Goal: Task Accomplishment & Management: Manage account settings

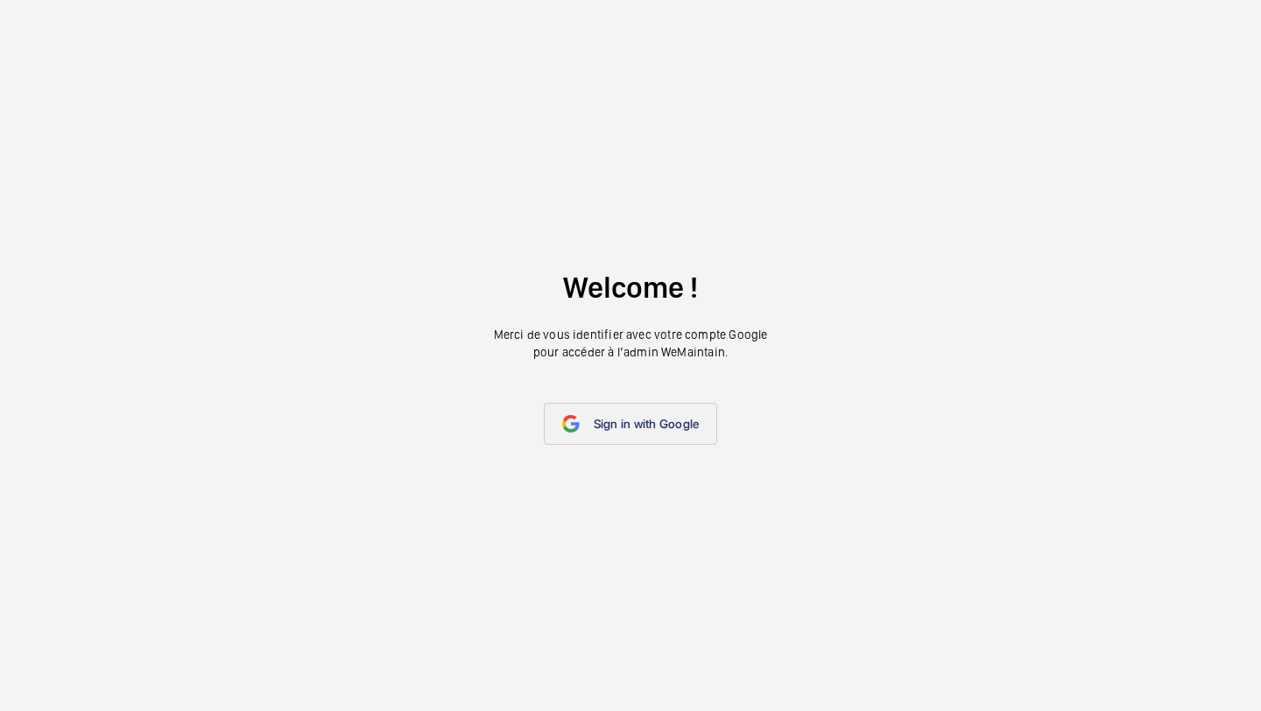
click at [660, 432] on link "Sign in with Google" at bounding box center [631, 424] width 174 height 42
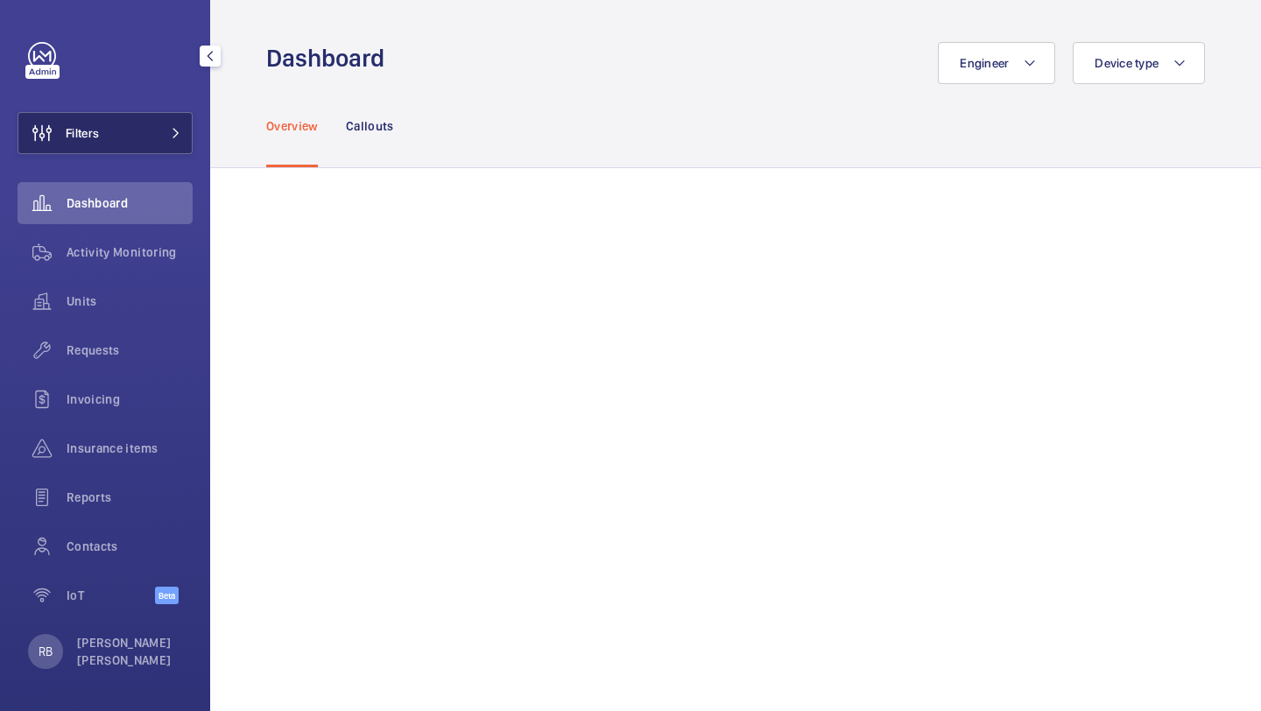
click at [81, 149] on span "Filters" at bounding box center [58, 133] width 81 height 42
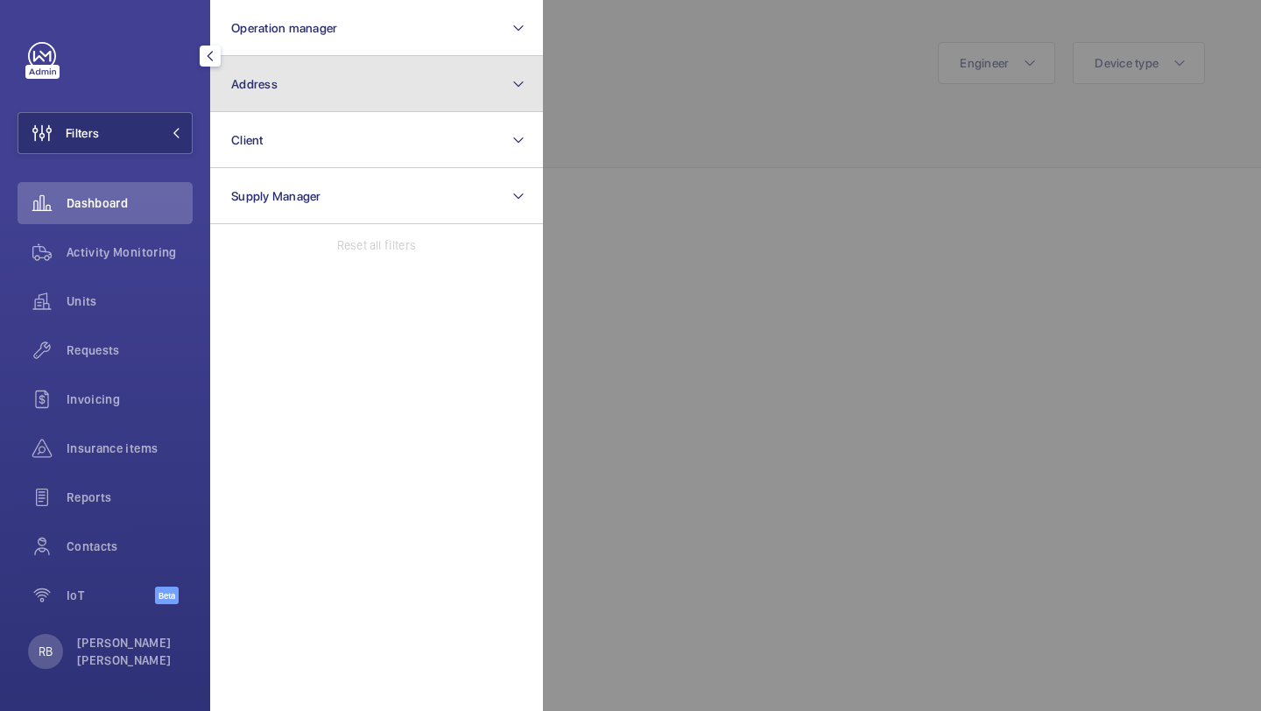
click at [271, 106] on button "Address" at bounding box center [376, 84] width 333 height 56
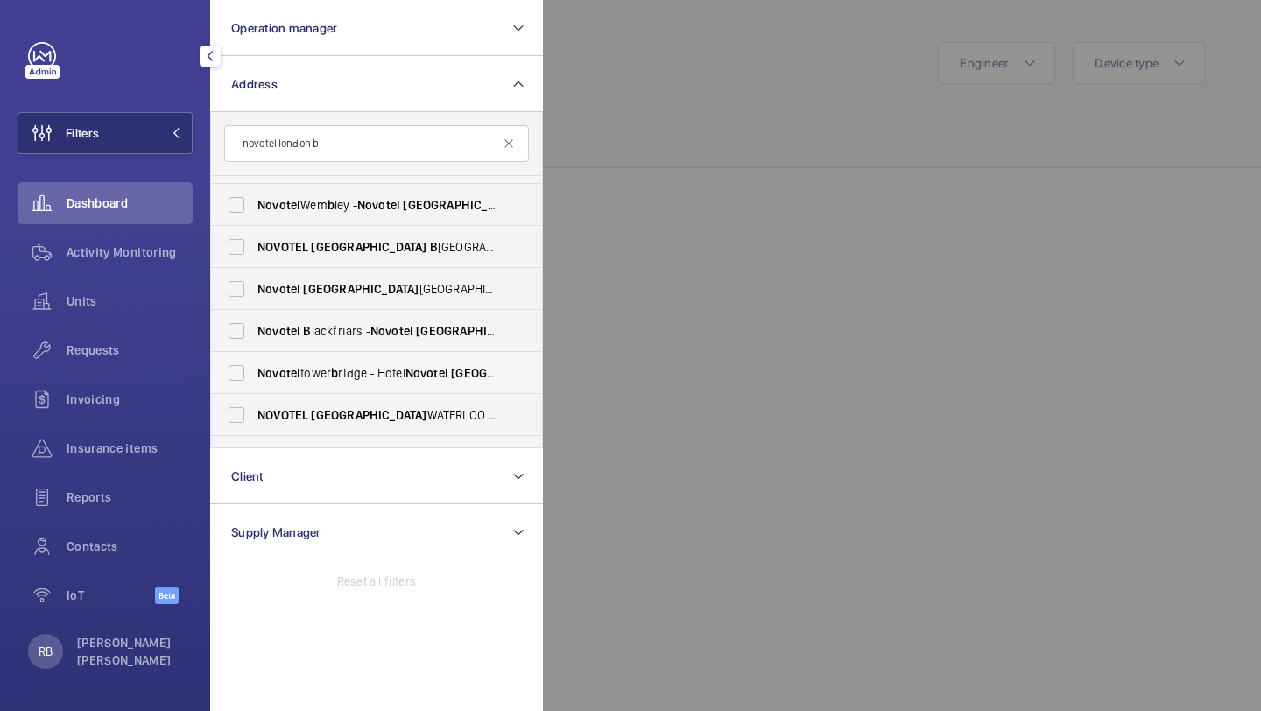
scroll to position [27, 0]
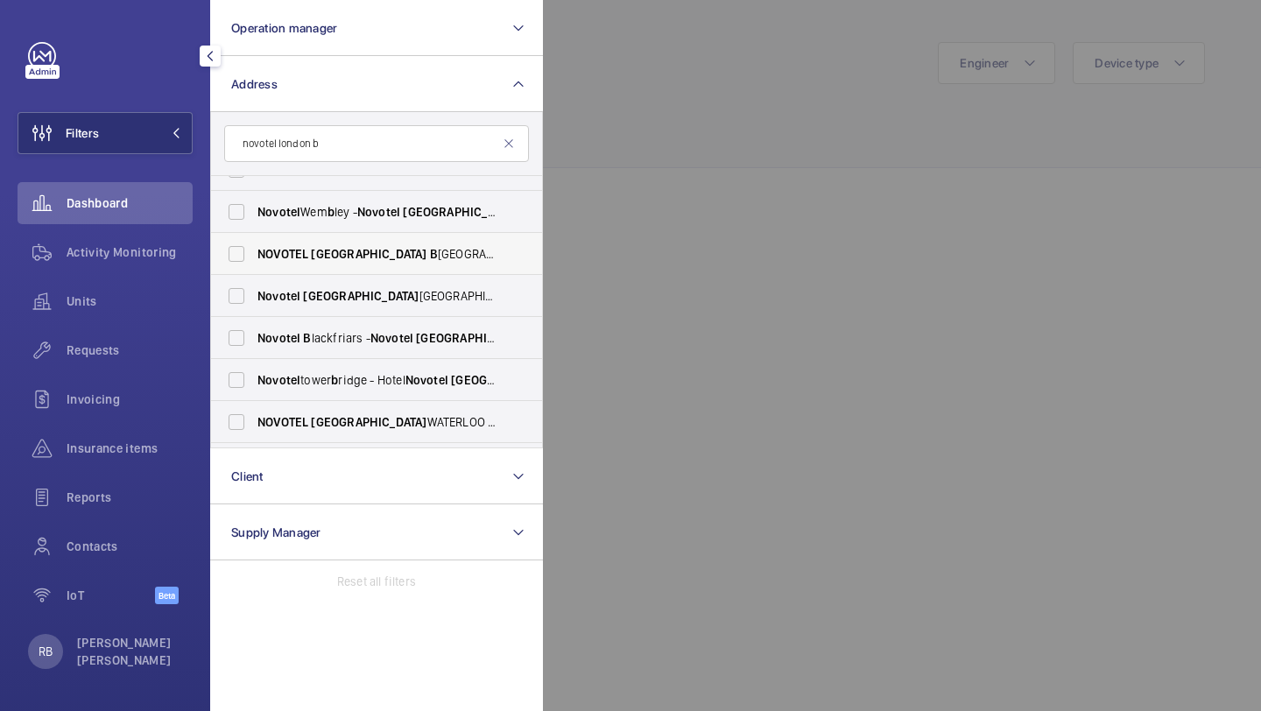
type input "novotel london b"
click at [330, 252] on span "[GEOGRAPHIC_DATA]" at bounding box center [369, 254] width 116 height 14
click at [254, 252] on input "[GEOGRAPHIC_DATA] - H3269, [GEOGRAPHIC_DATA], [STREET_ADDRESS]" at bounding box center [236, 253] width 35 height 35
checkbox input "true"
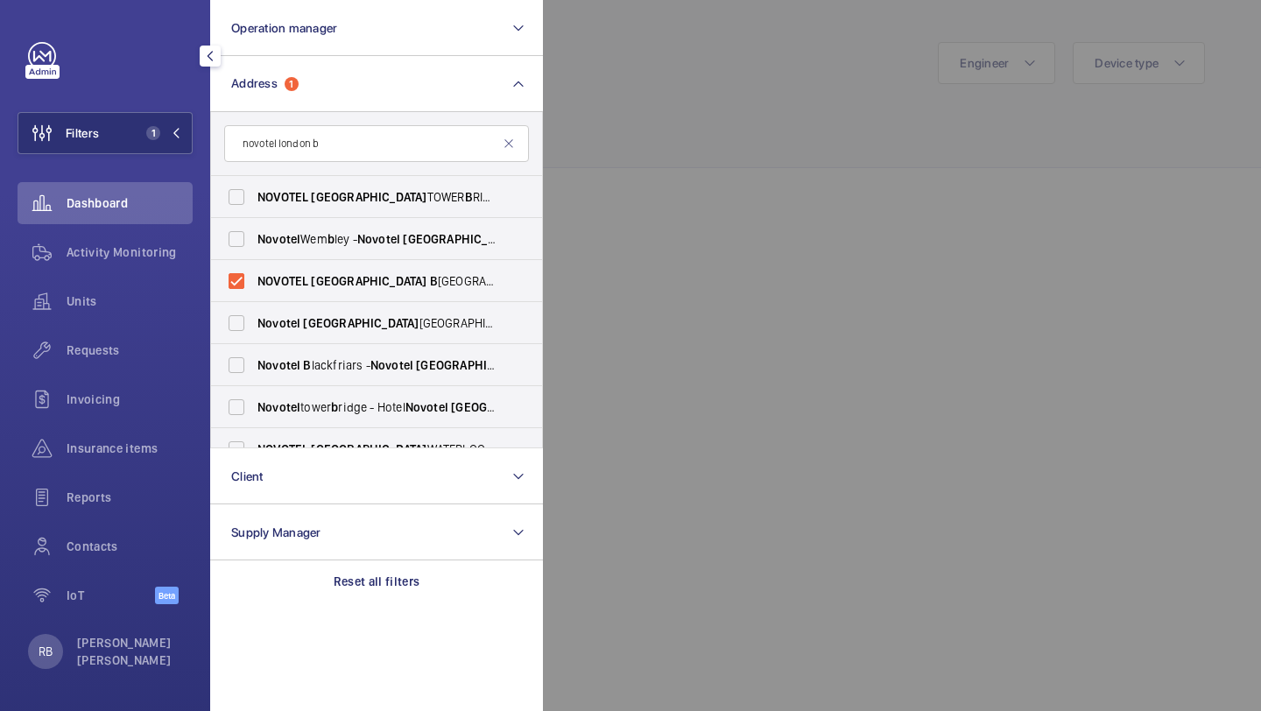
drag, startPoint x: 690, startPoint y: 156, endPoint x: 681, endPoint y: 157, distance: 8.8
click at [681, 157] on div at bounding box center [1173, 355] width 1261 height 711
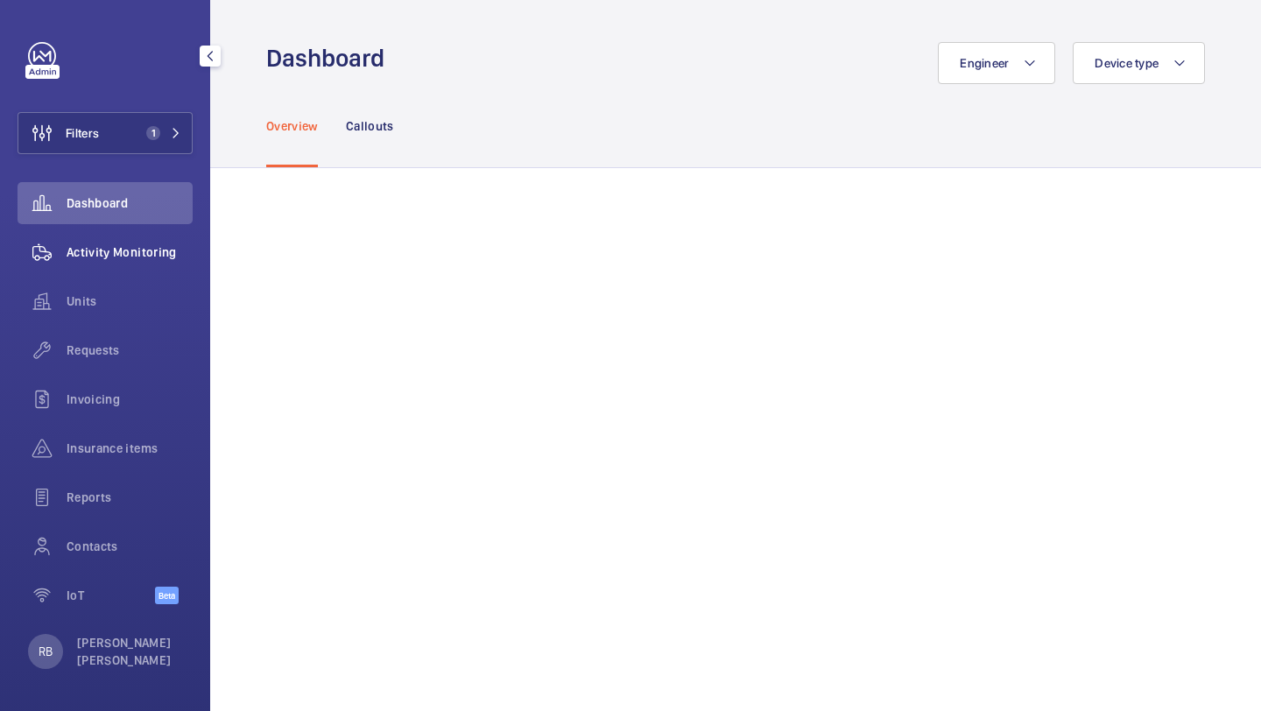
click at [132, 249] on span "Activity Monitoring" at bounding box center [130, 252] width 126 height 18
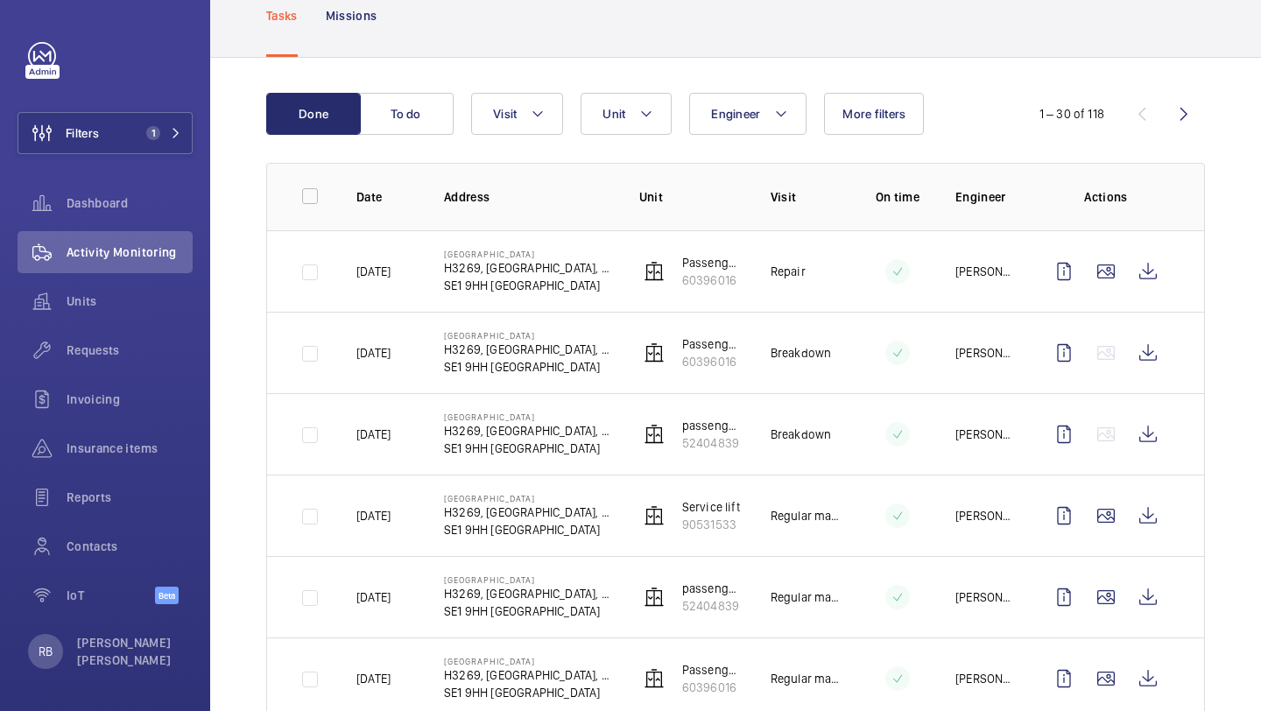
scroll to position [126, 0]
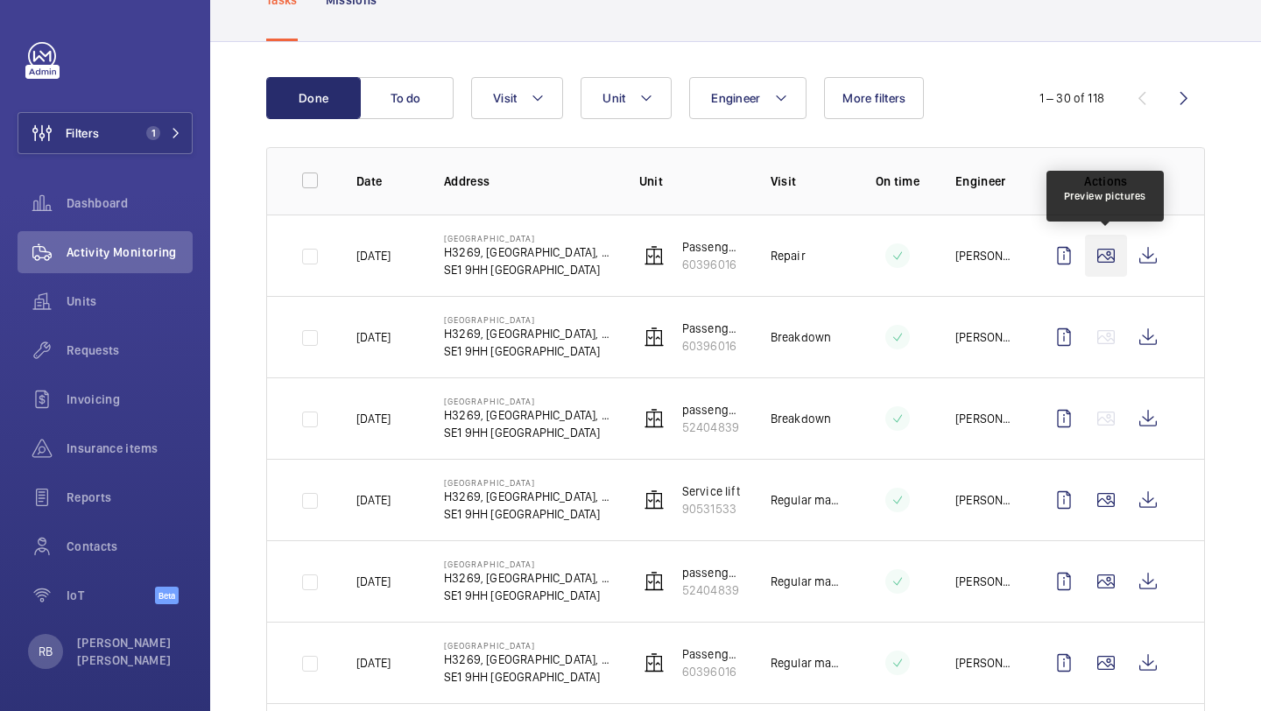
click at [1115, 272] on wm-front-icon-button at bounding box center [1106, 256] width 42 height 42
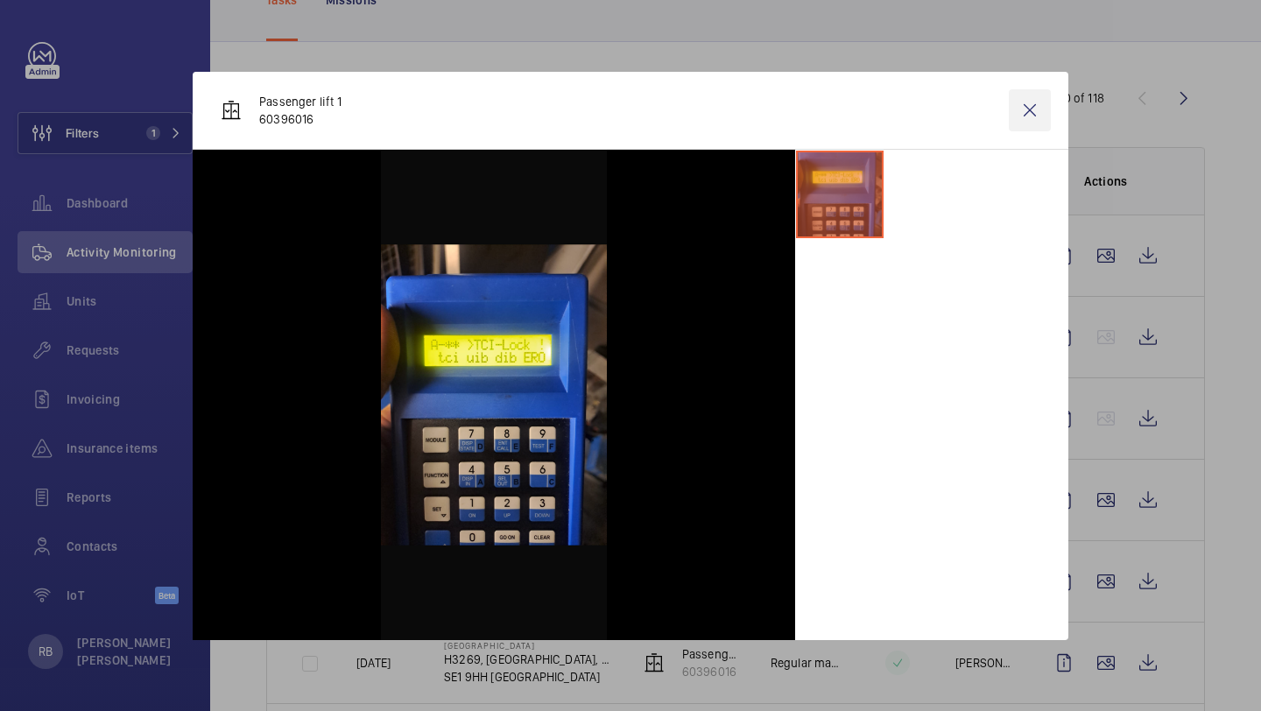
click at [1035, 102] on wm-front-icon-button at bounding box center [1030, 110] width 42 height 42
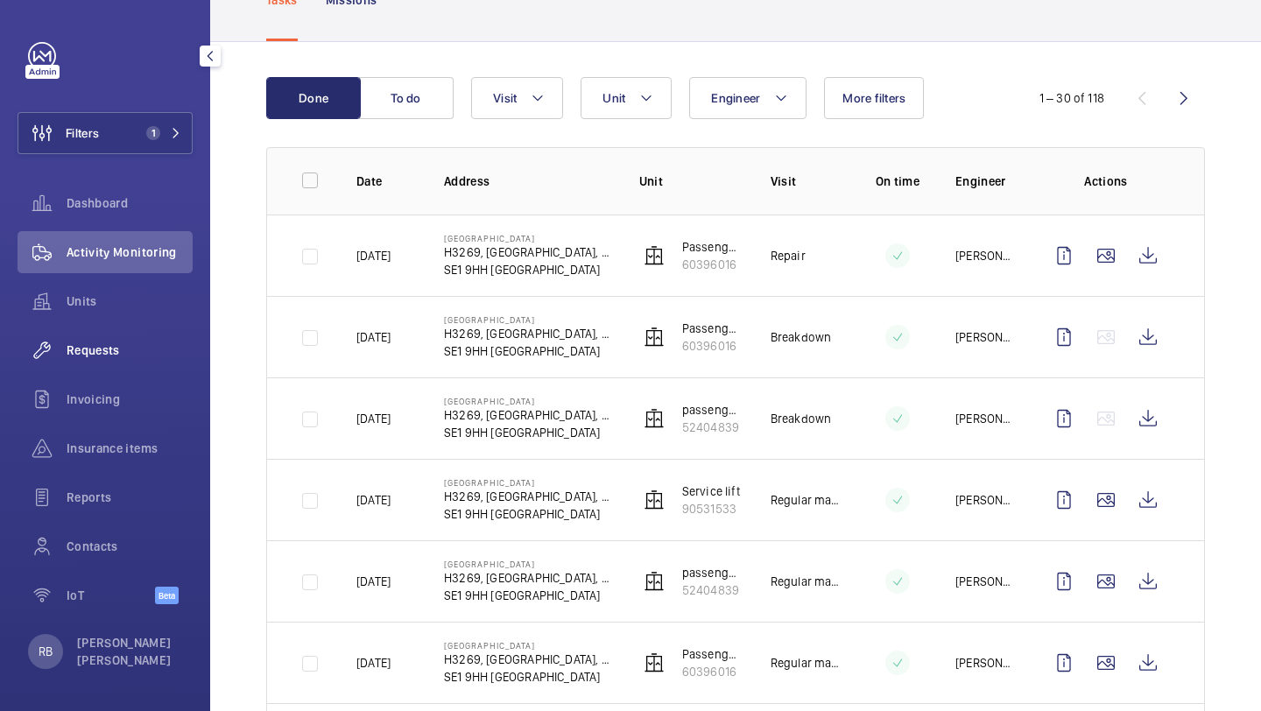
click at [114, 365] on div "Requests" at bounding box center [105, 350] width 175 height 42
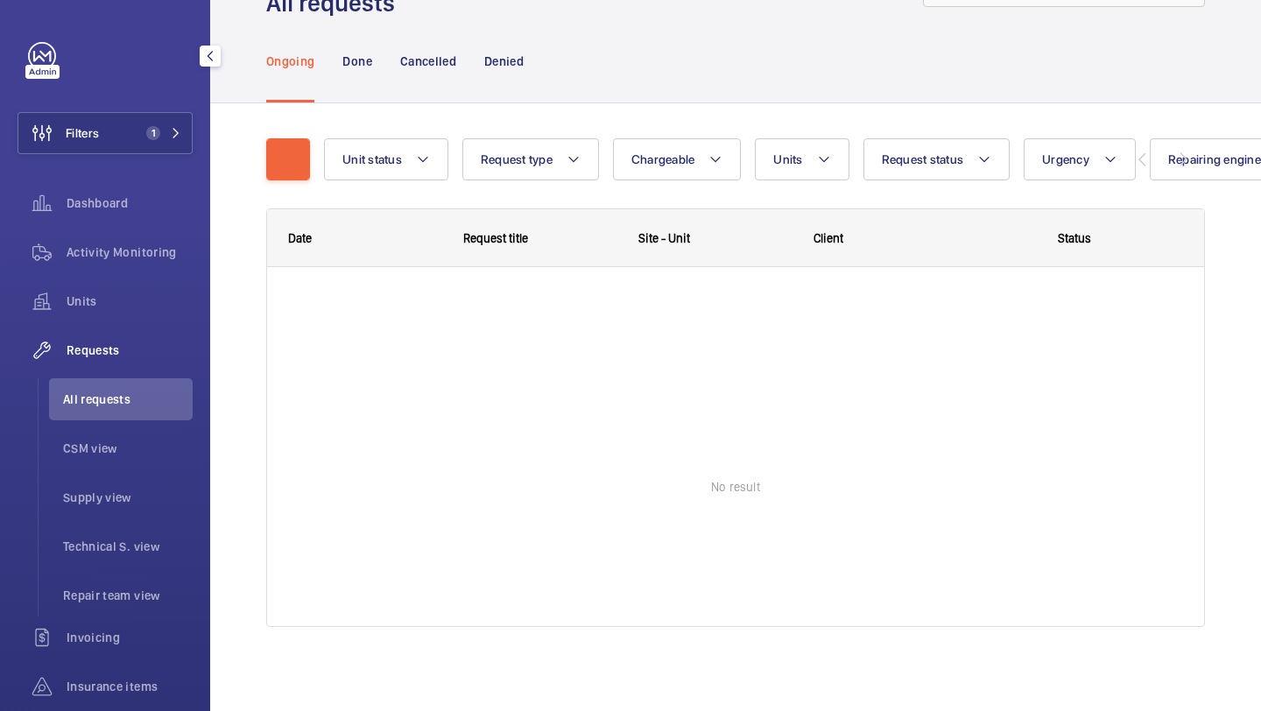
scroll to position [78, 0]
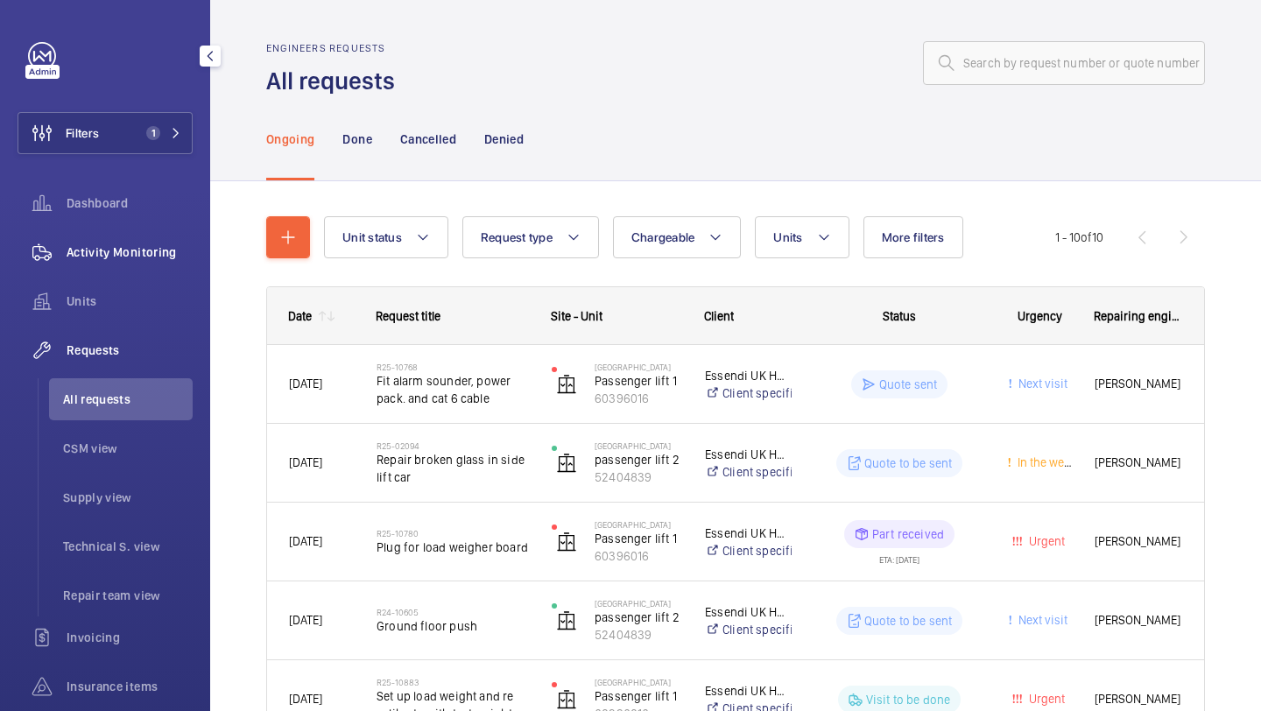
click at [145, 257] on span "Activity Monitoring" at bounding box center [130, 252] width 126 height 18
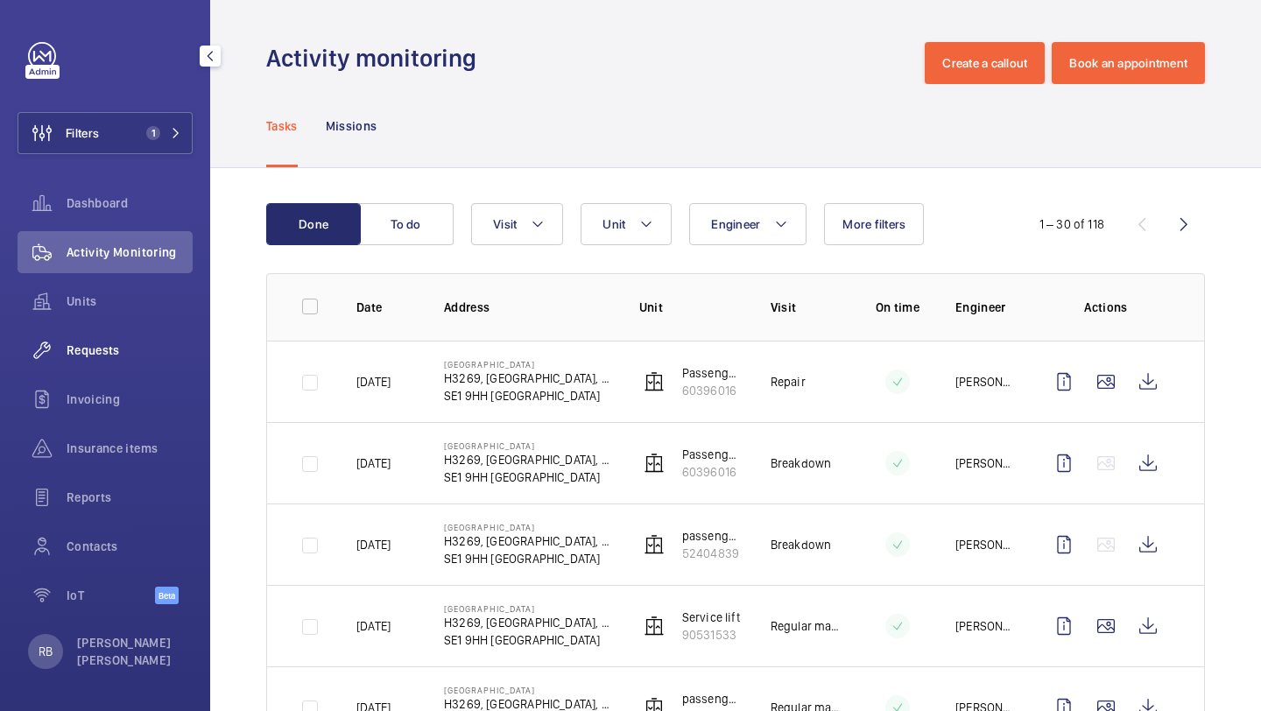
click at [110, 349] on span "Requests" at bounding box center [130, 350] width 126 height 18
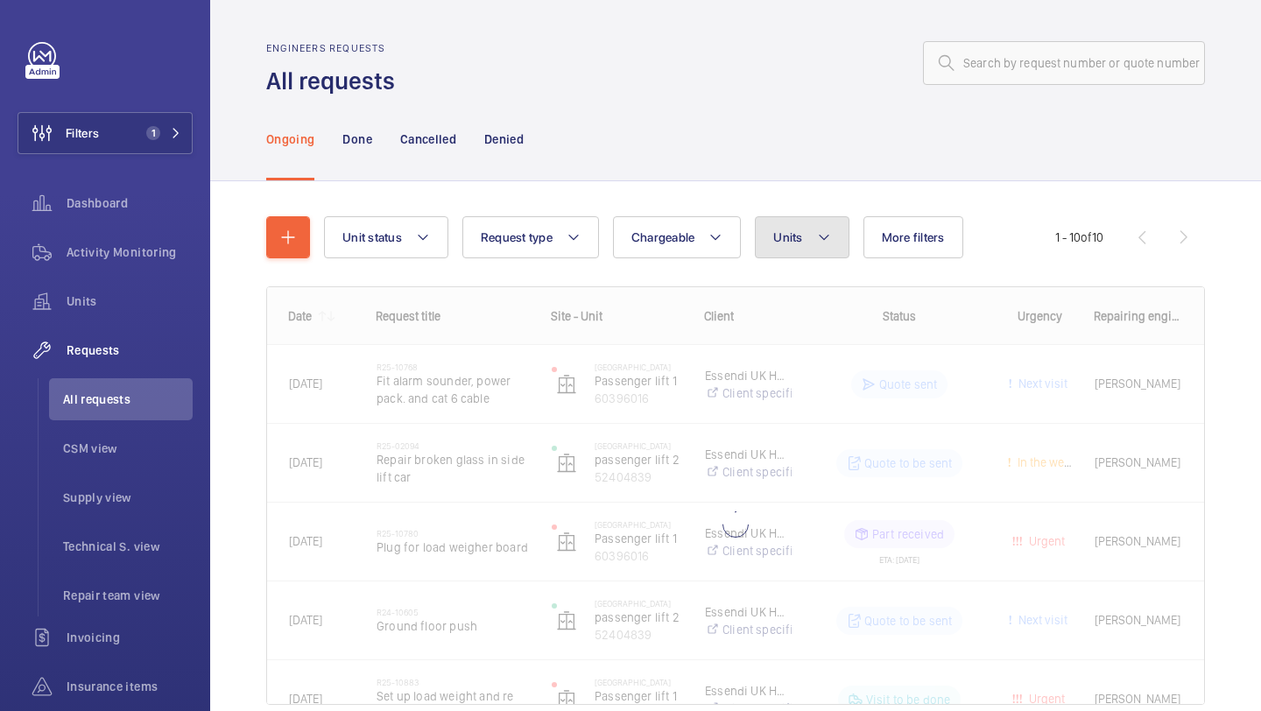
click at [826, 235] on mat-icon at bounding box center [824, 237] width 14 height 21
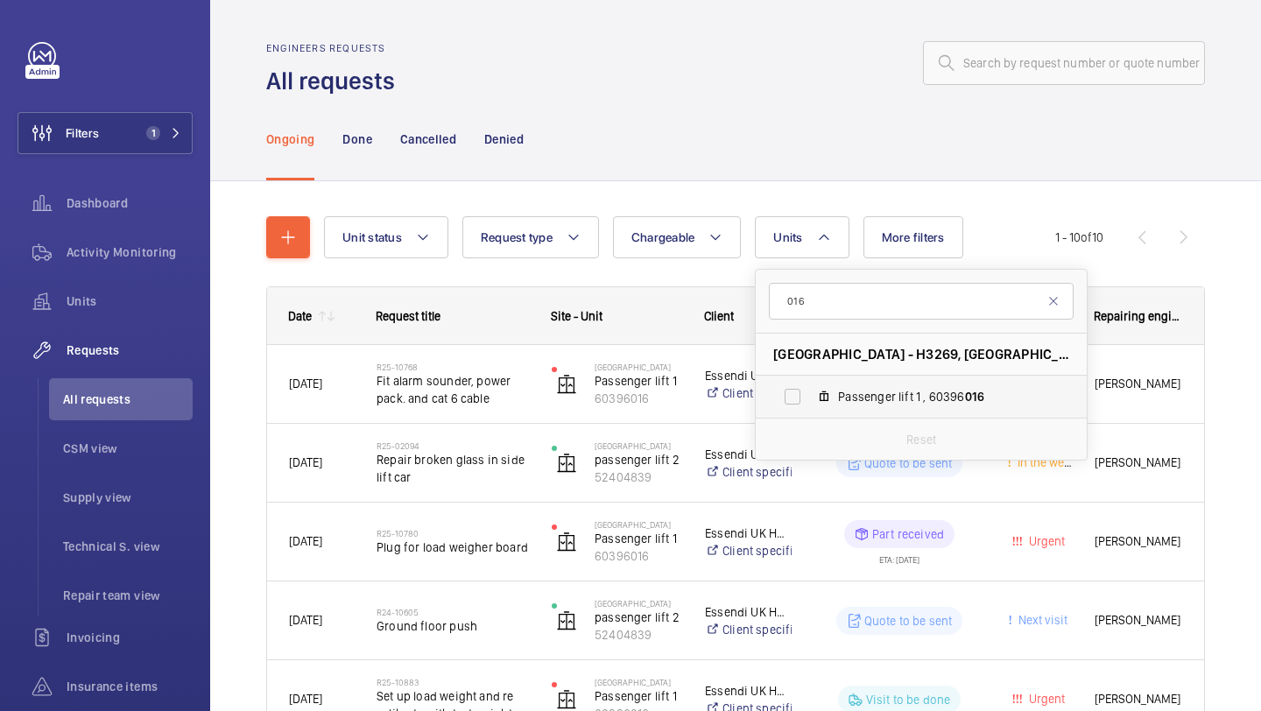
type input "016"
click at [859, 404] on span "Passenger lift 1 , 60396 016" at bounding box center [939, 397] width 203 height 18
click at [810, 404] on input "Passenger lift 1 , 60396 016" at bounding box center [792, 396] width 35 height 35
checkbox input "true"
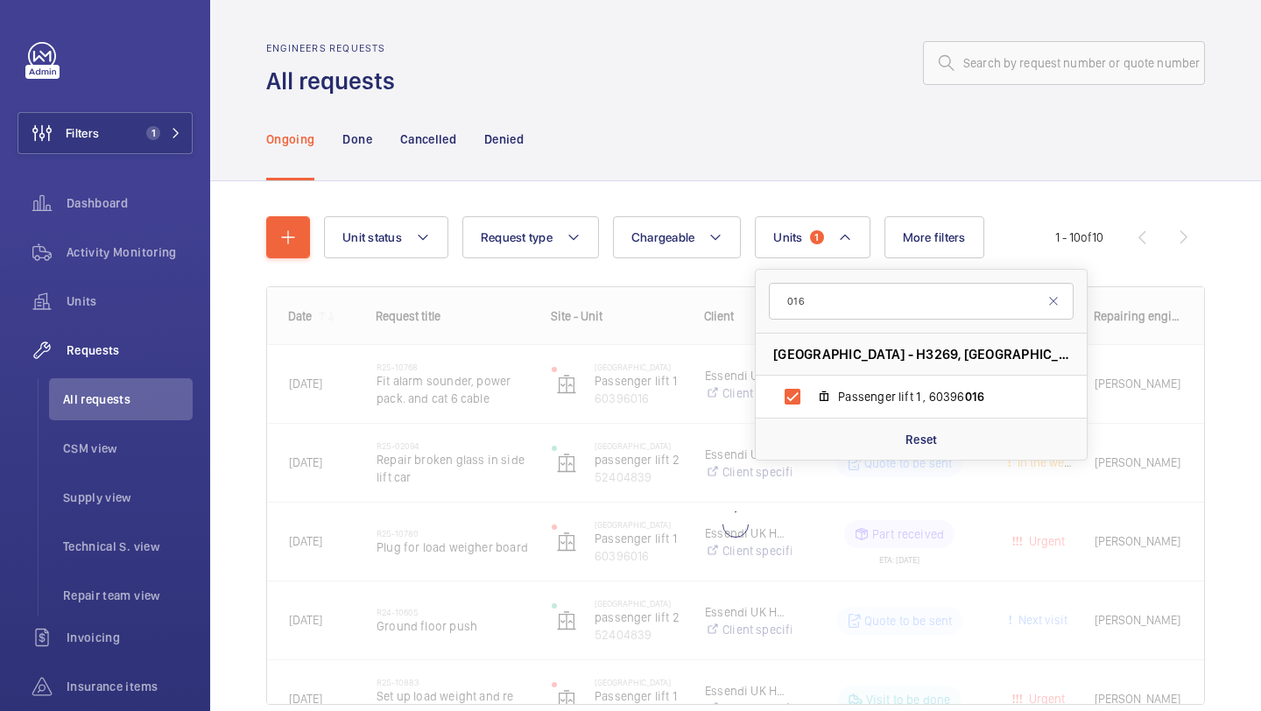
click at [1260, 318] on div "Unit status Request type Chargeable Units 1 016 [GEOGRAPHIC_DATA] - H3269, [GEO…" at bounding box center [735, 485] width 1051 height 608
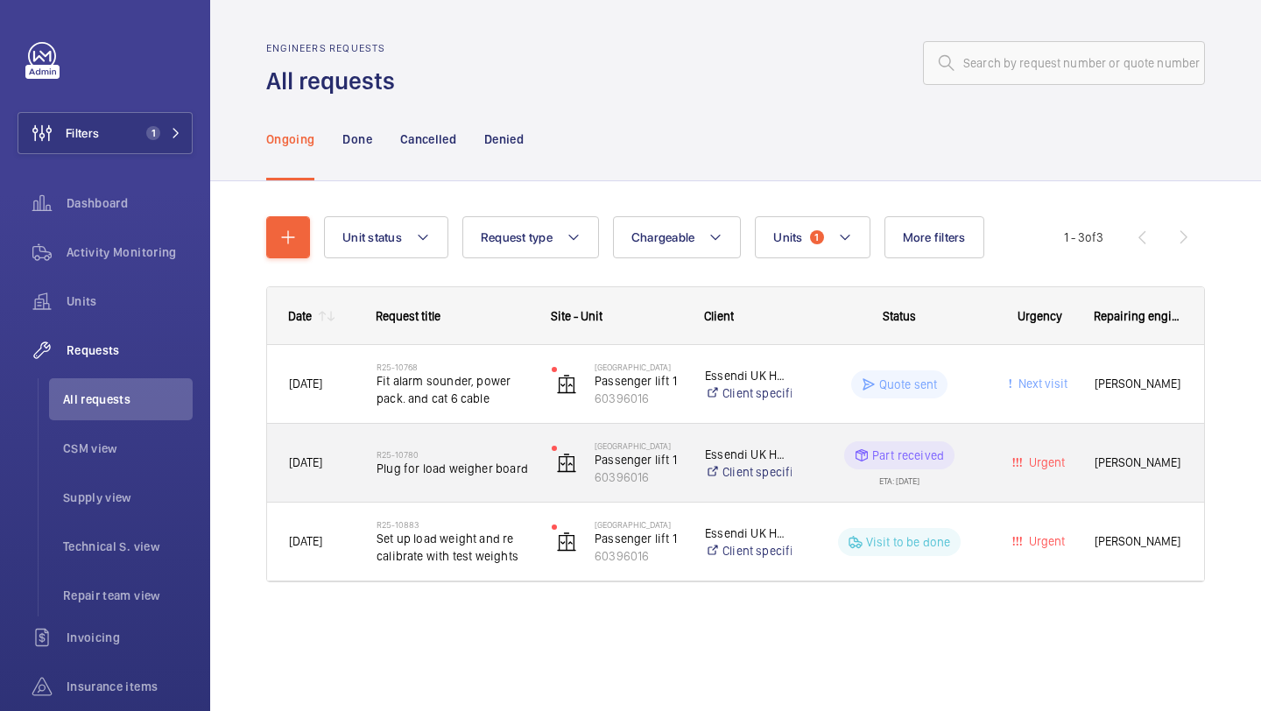
click at [494, 465] on span "Plug for load weigher board" at bounding box center [452, 469] width 152 height 18
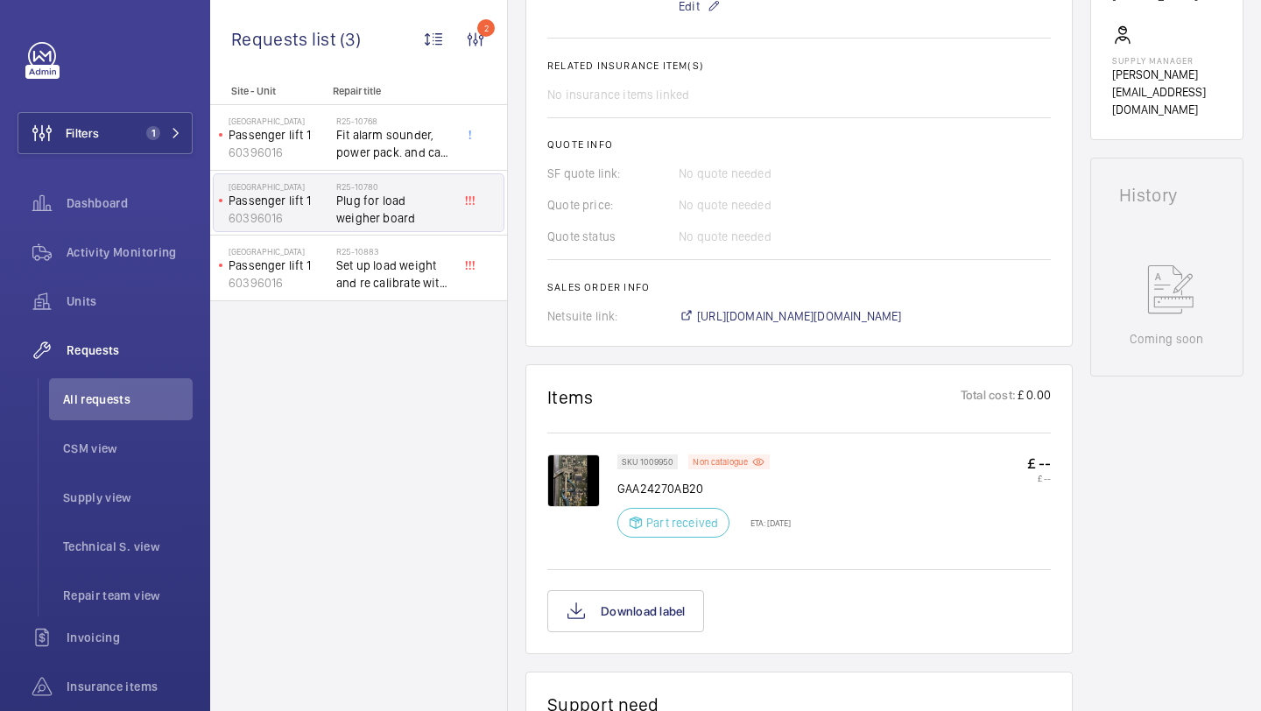
scroll to position [684, 0]
click at [572, 462] on img at bounding box center [573, 480] width 53 height 53
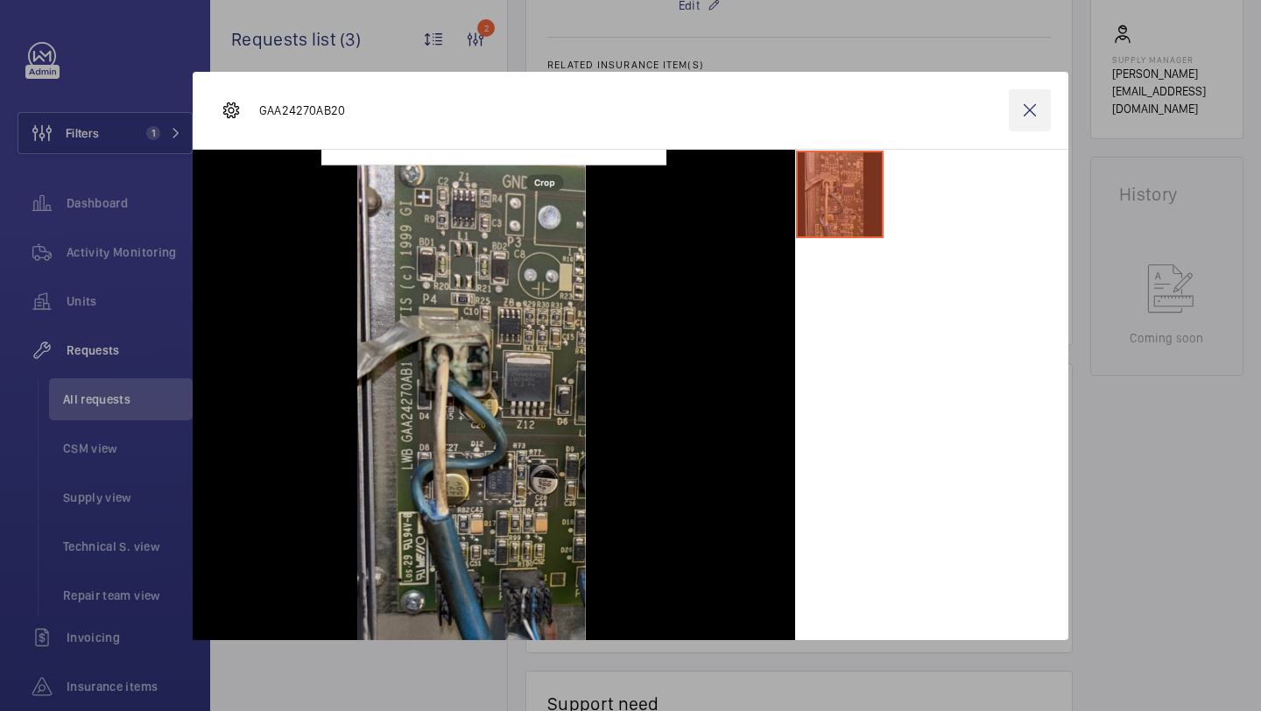
click at [1013, 114] on wm-front-icon-button at bounding box center [1030, 110] width 42 height 42
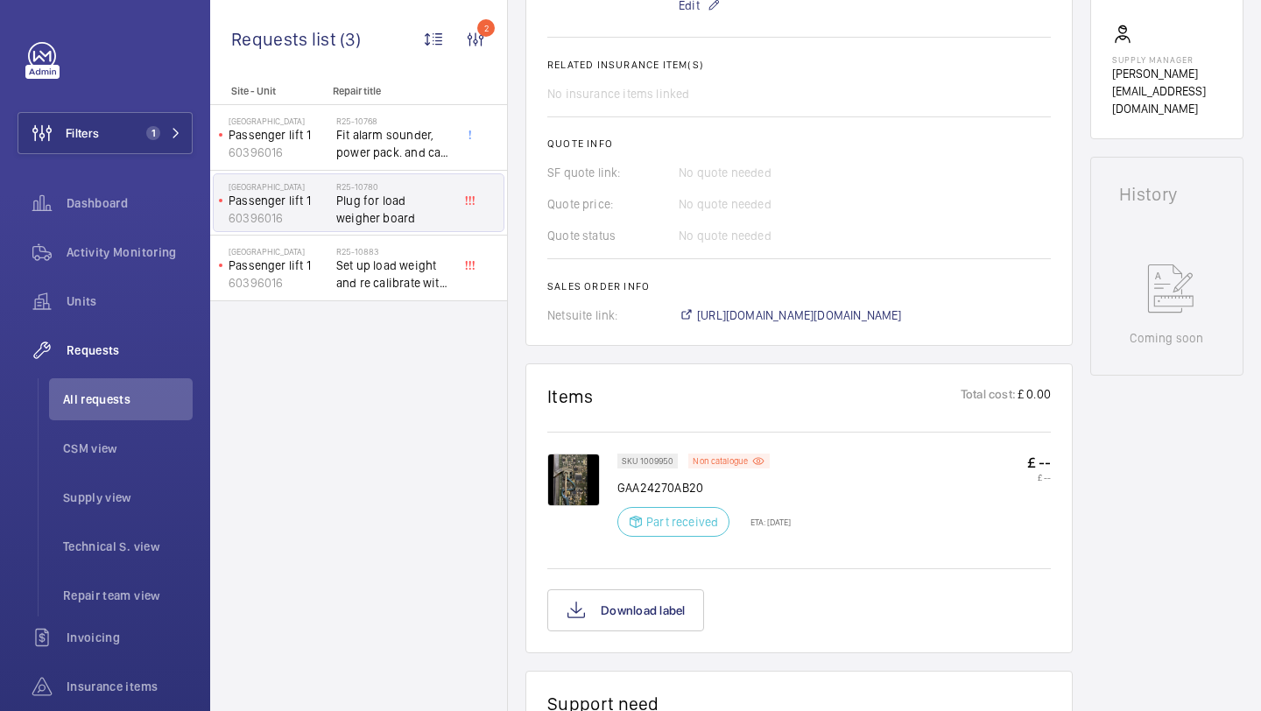
click at [562, 471] on img at bounding box center [573, 480] width 53 height 53
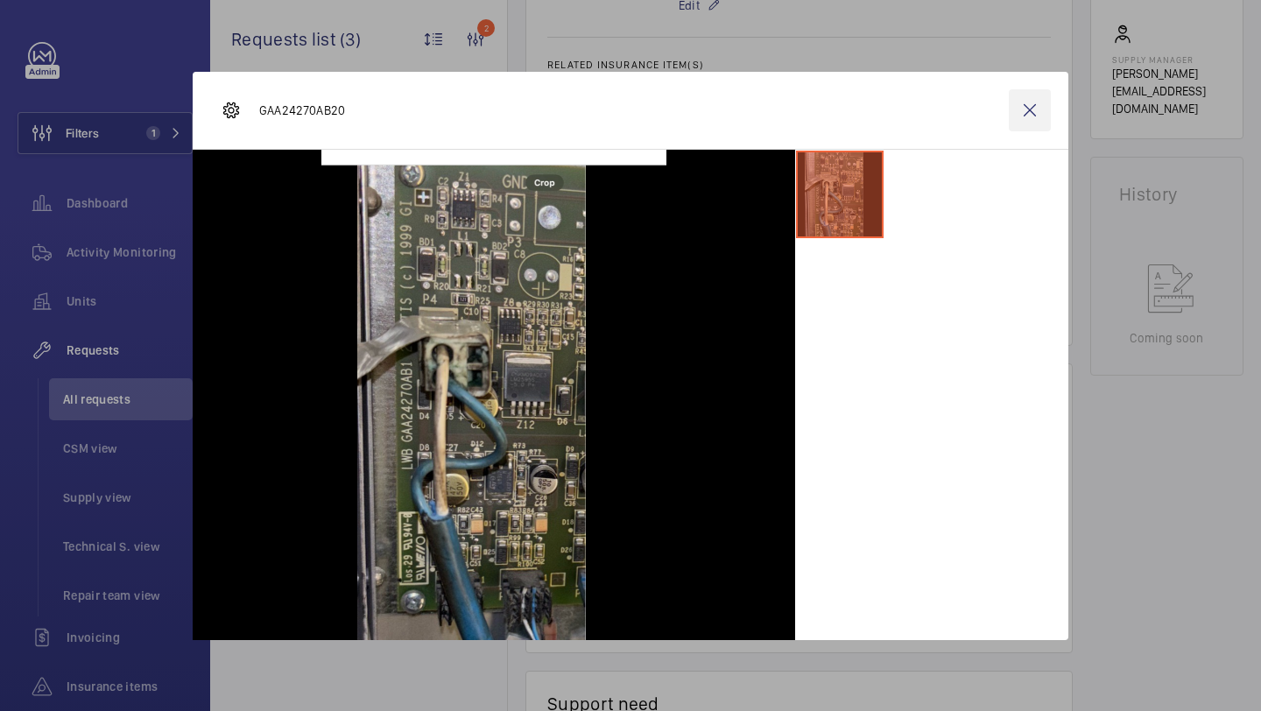
click at [1011, 122] on wm-front-icon-button at bounding box center [1030, 110] width 42 height 42
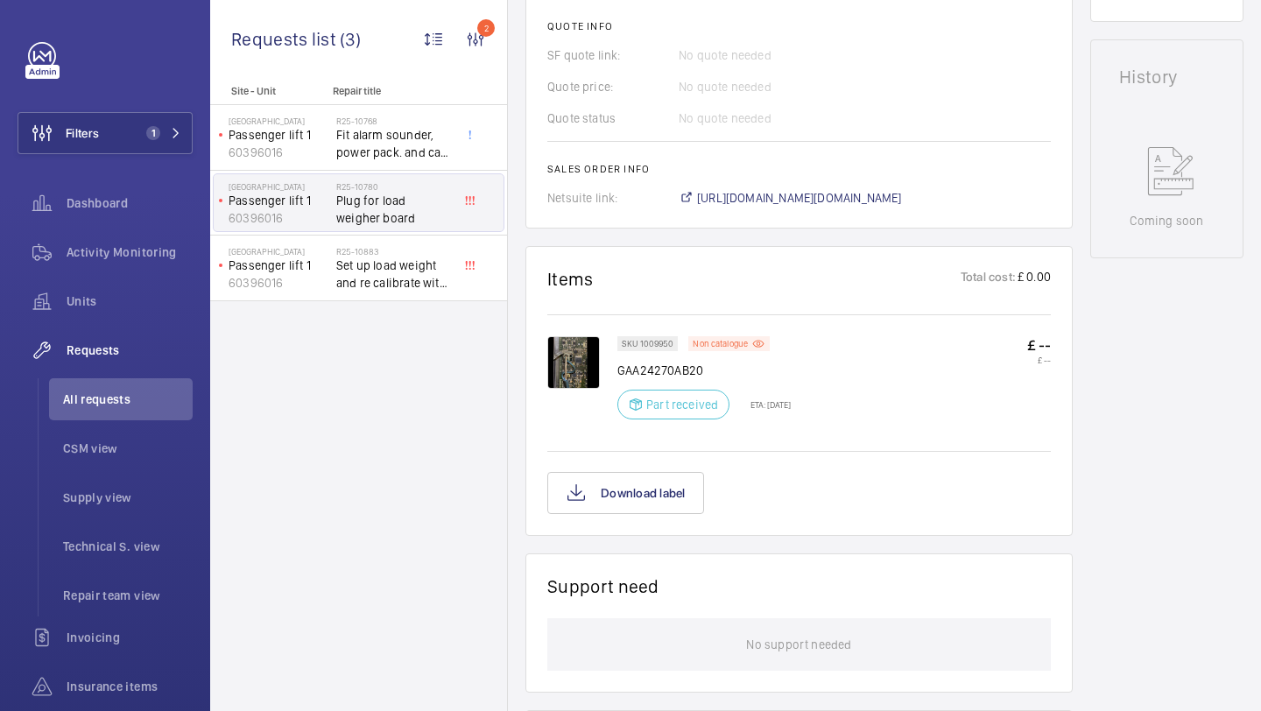
scroll to position [904, 0]
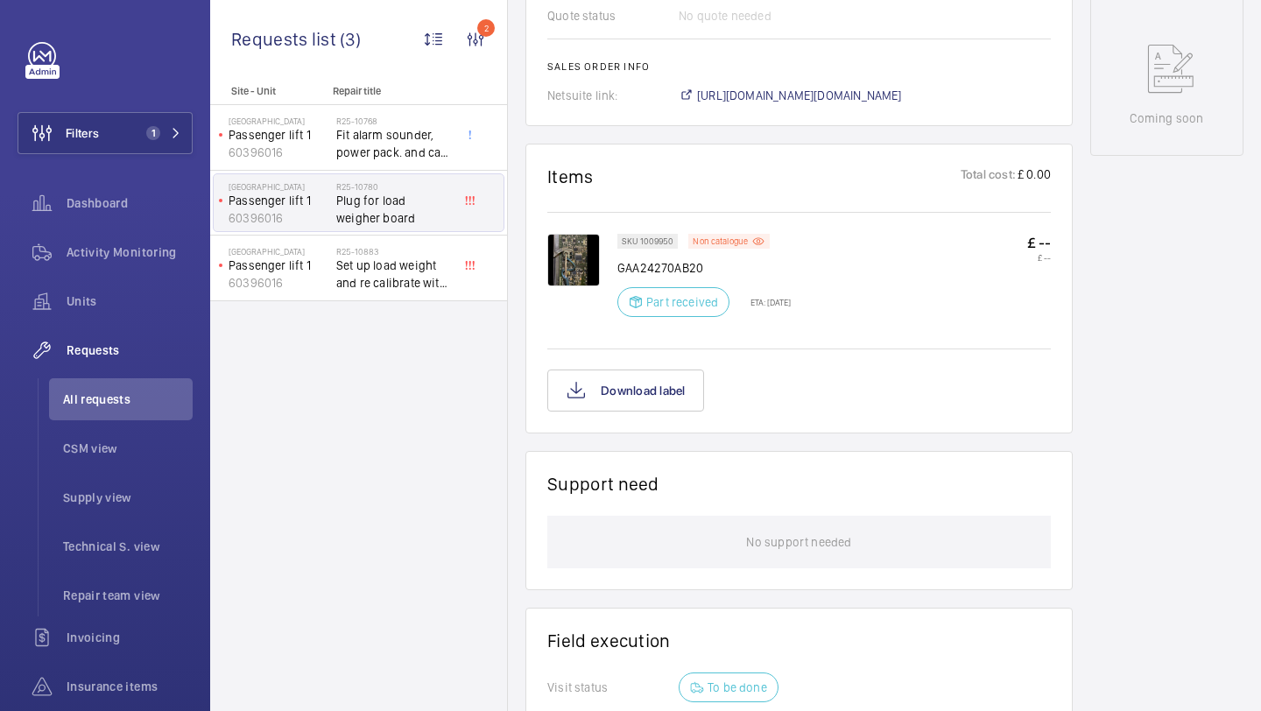
click at [573, 261] on img at bounding box center [573, 260] width 53 height 53
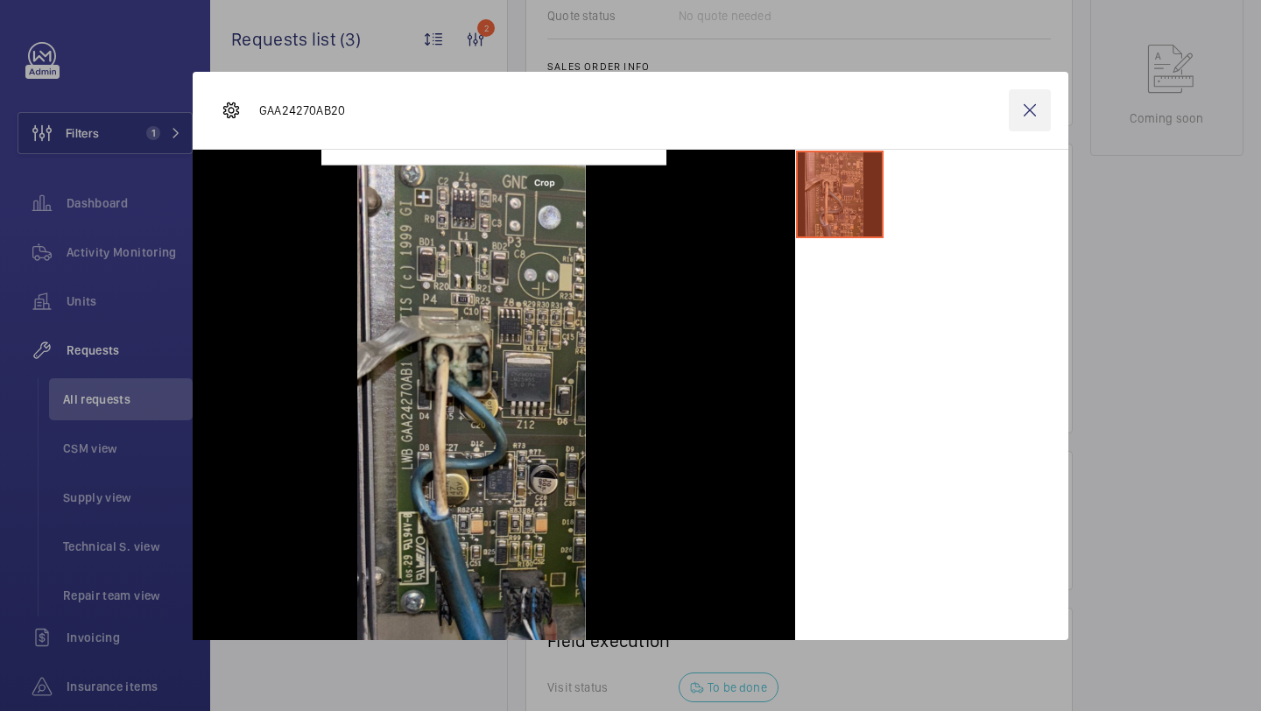
click at [1028, 100] on wm-front-icon-button at bounding box center [1030, 110] width 42 height 42
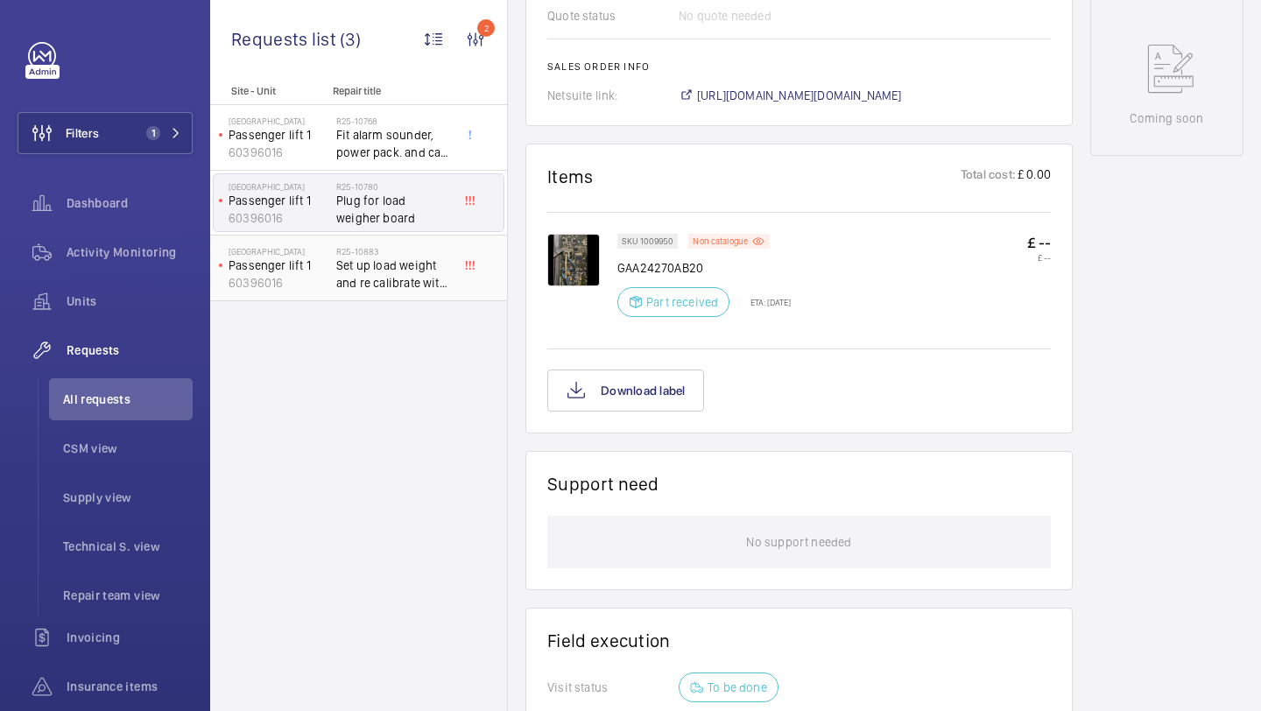
click at [425, 259] on span "Set up load weight and re calibrate with test weights" at bounding box center [394, 274] width 116 height 35
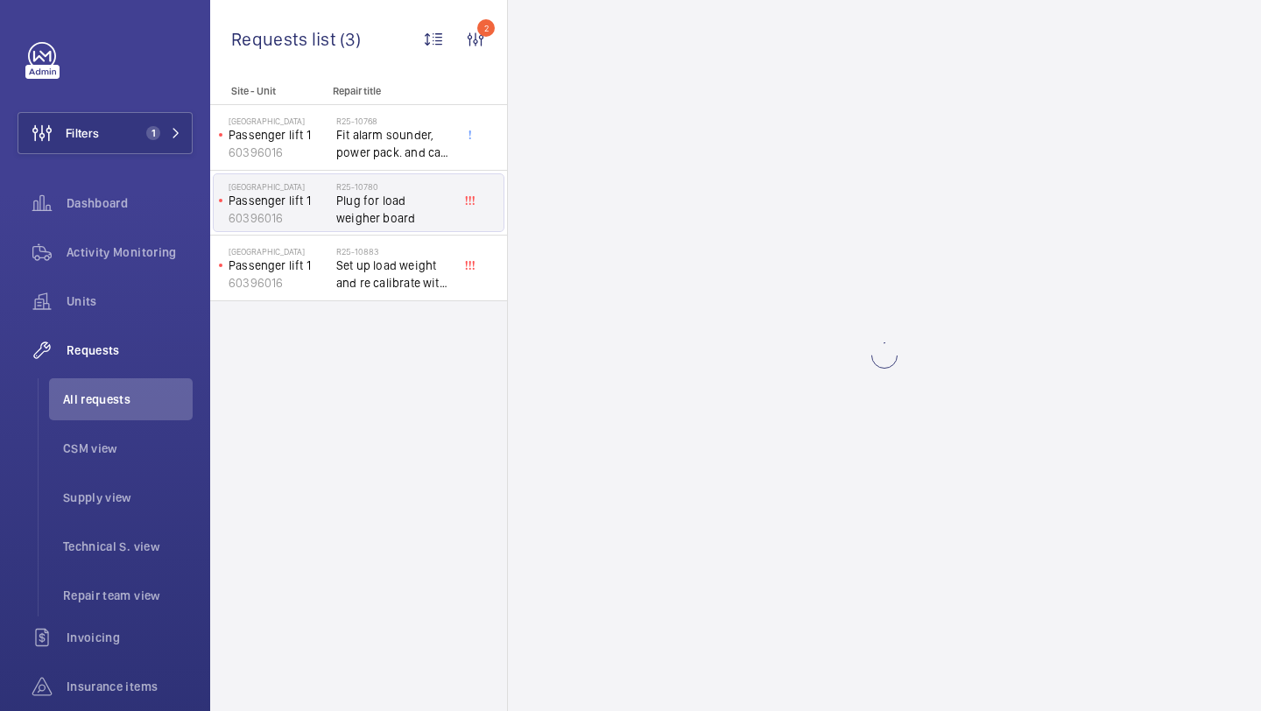
click at [411, 204] on span "Plug for load weigher board" at bounding box center [394, 209] width 116 height 35
click at [411, 207] on span "Plug for load weigher board" at bounding box center [394, 209] width 116 height 35
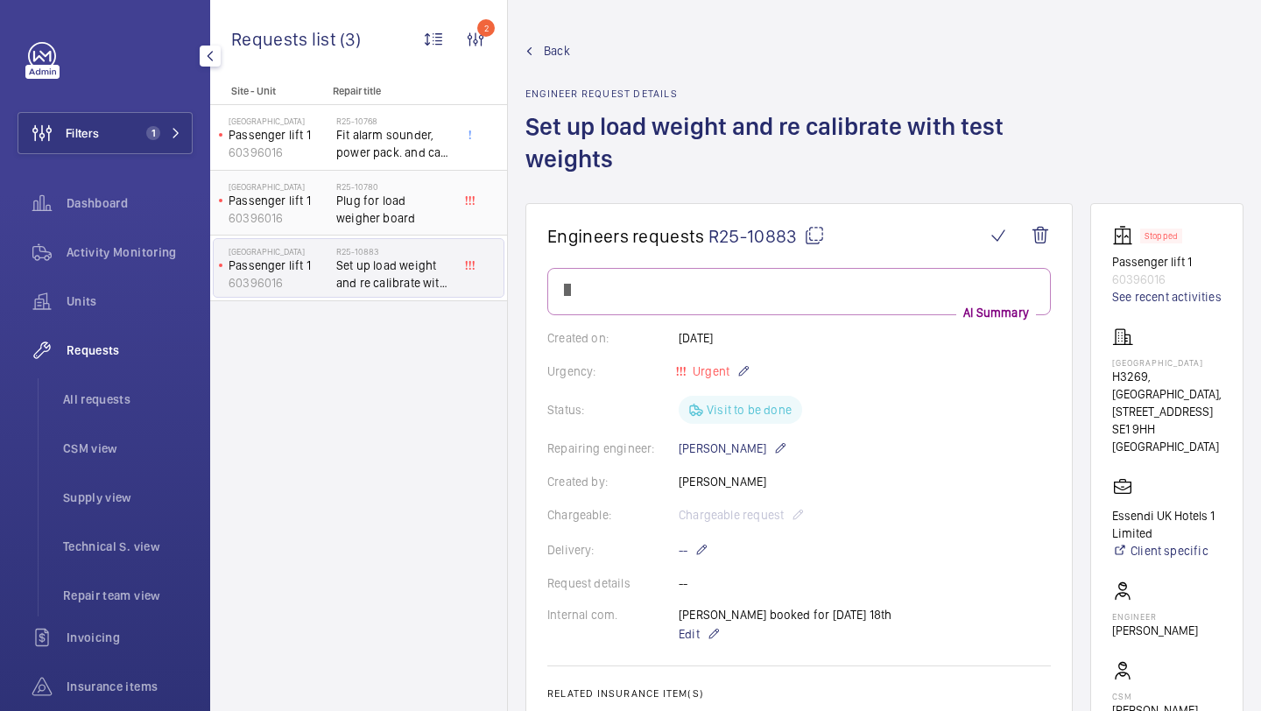
click at [425, 199] on span "Plug for load weigher board" at bounding box center [394, 209] width 116 height 35
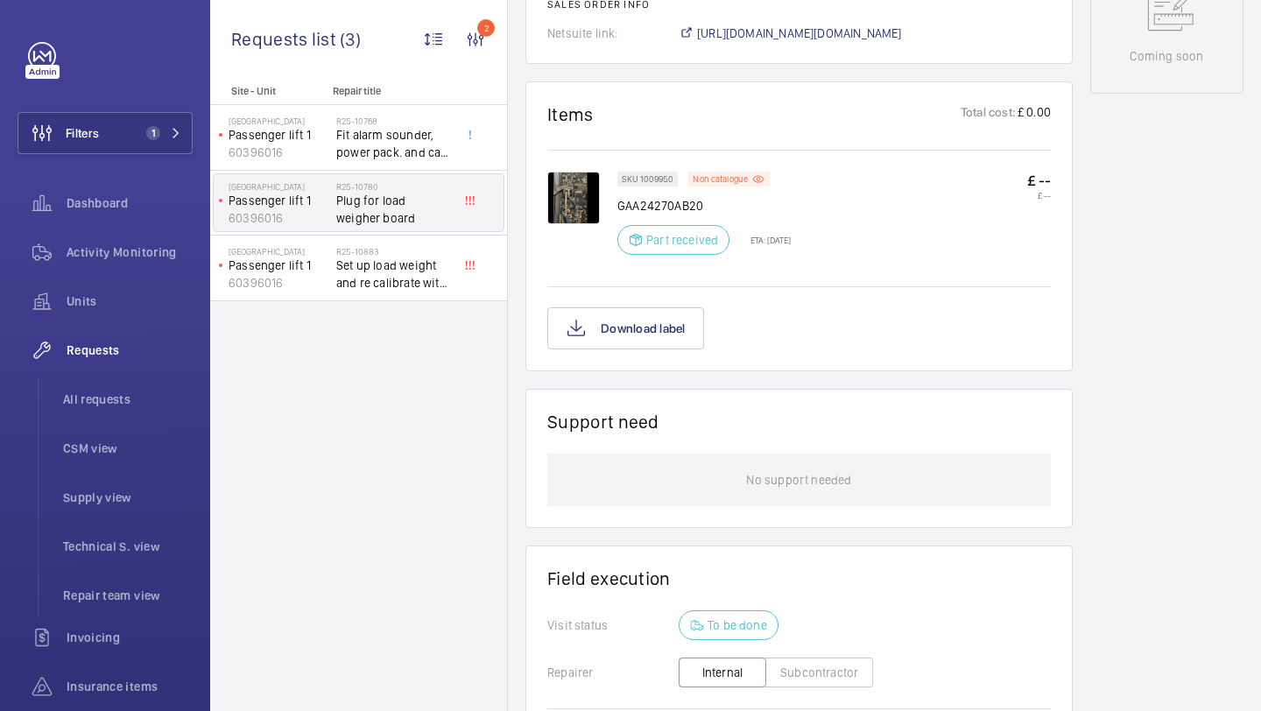
scroll to position [941, 0]
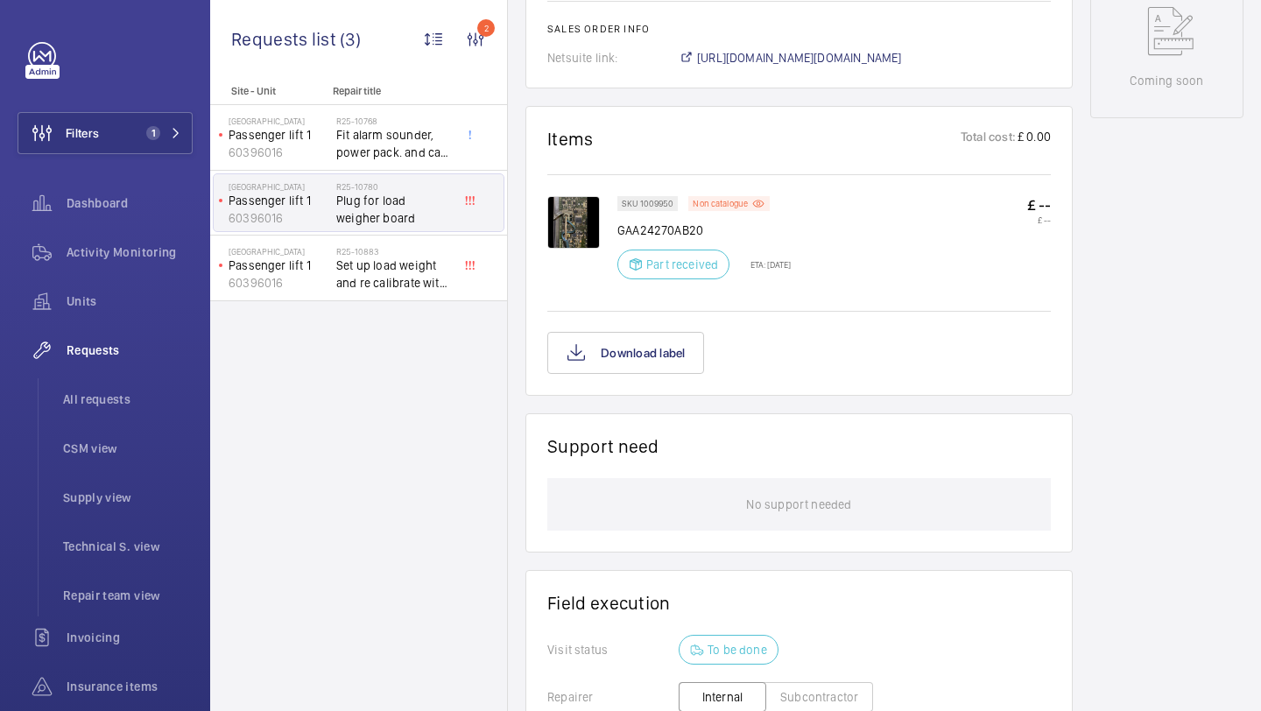
click at [617, 249] on div "SKU 1009950 Non catalogue GAA24270AB20 Part received ETA: [DATE]" at bounding box center [703, 243] width 173 height 94
click at [573, 214] on img at bounding box center [573, 222] width 53 height 53
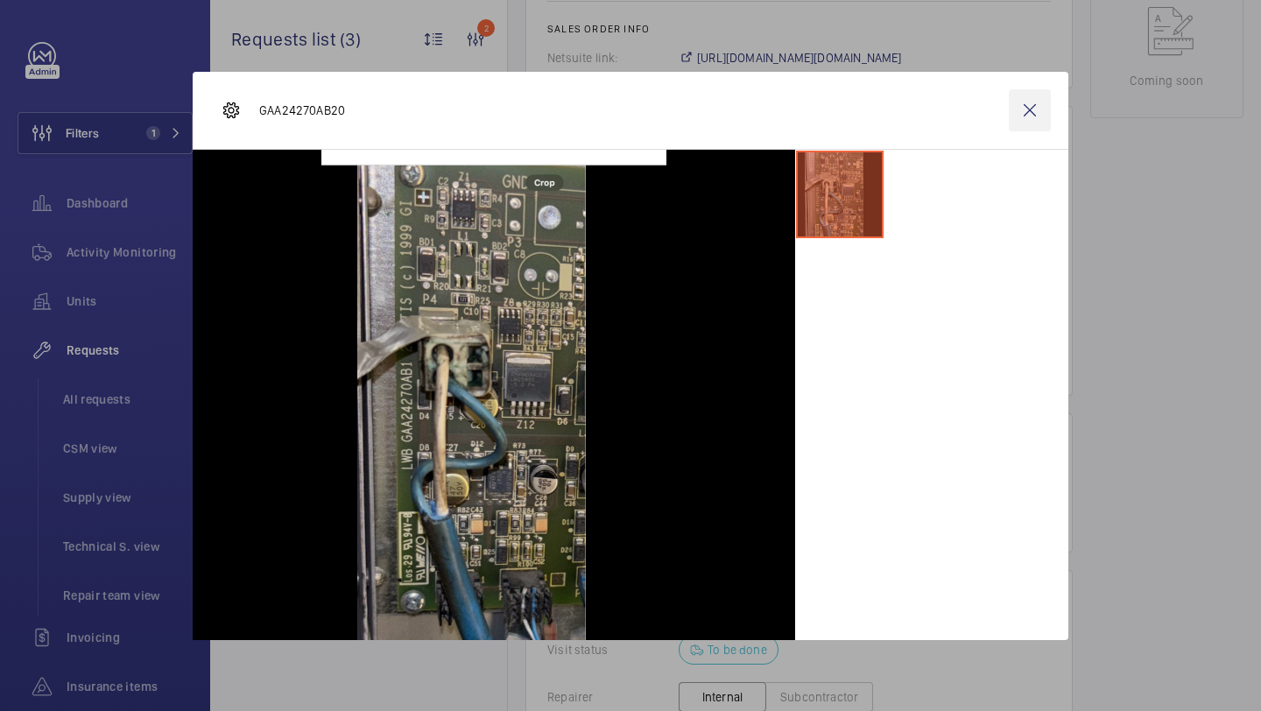
click at [1025, 95] on wm-front-icon-button at bounding box center [1030, 110] width 42 height 42
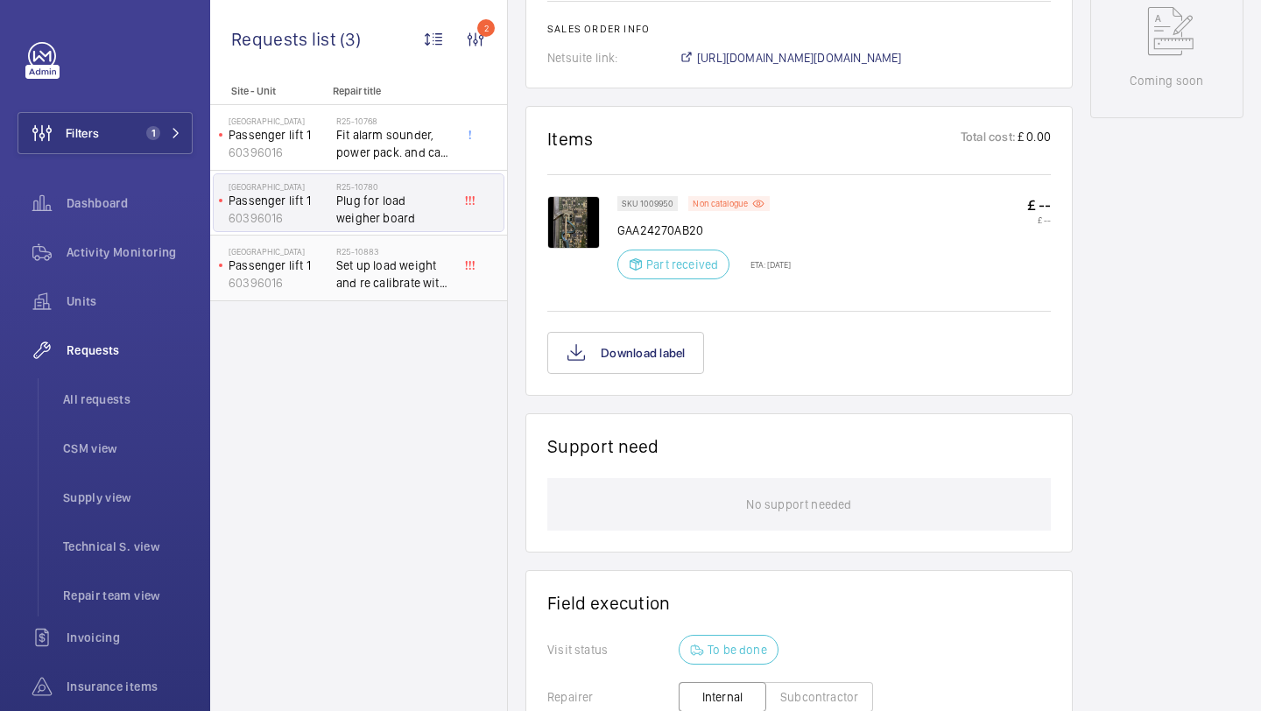
click at [422, 294] on div "R25-10883 Set up load weight and re calibrate with test weights" at bounding box center [394, 271] width 116 height 51
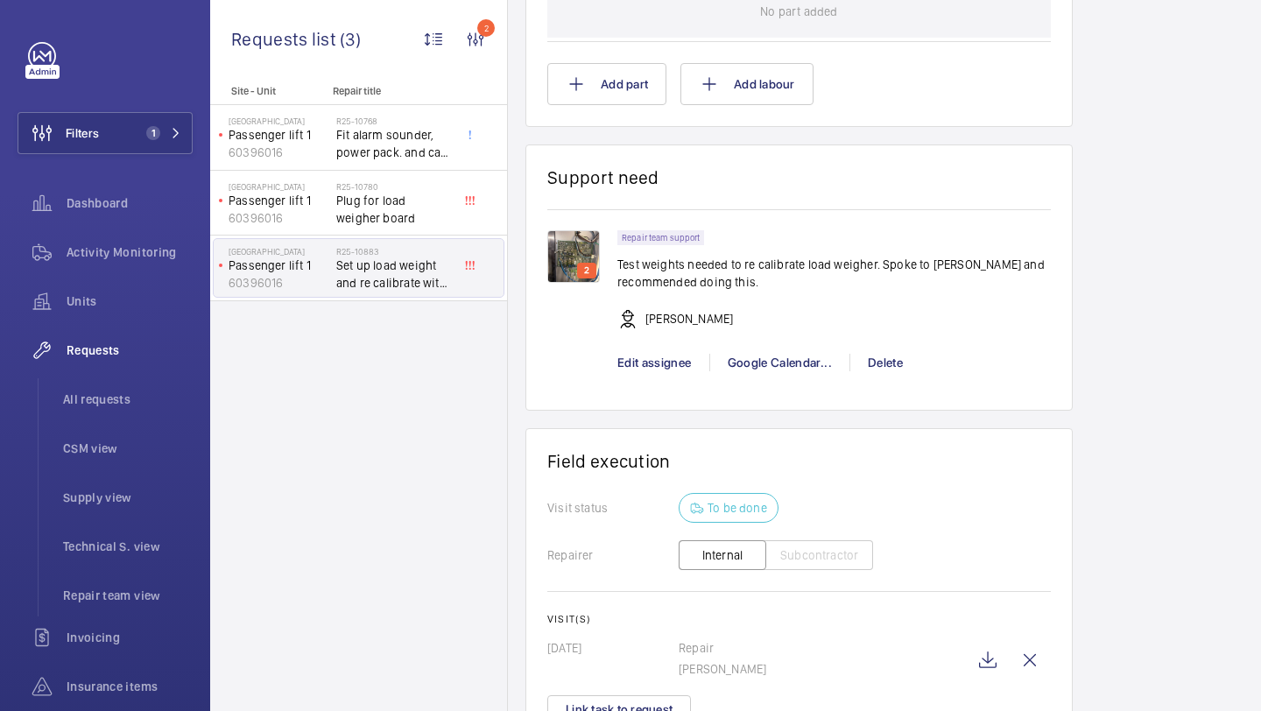
scroll to position [1263, 0]
click at [383, 257] on span "Set up load weight and re calibrate with test weights" at bounding box center [394, 274] width 116 height 35
click at [383, 217] on span "Plug for load weigher board" at bounding box center [394, 209] width 116 height 35
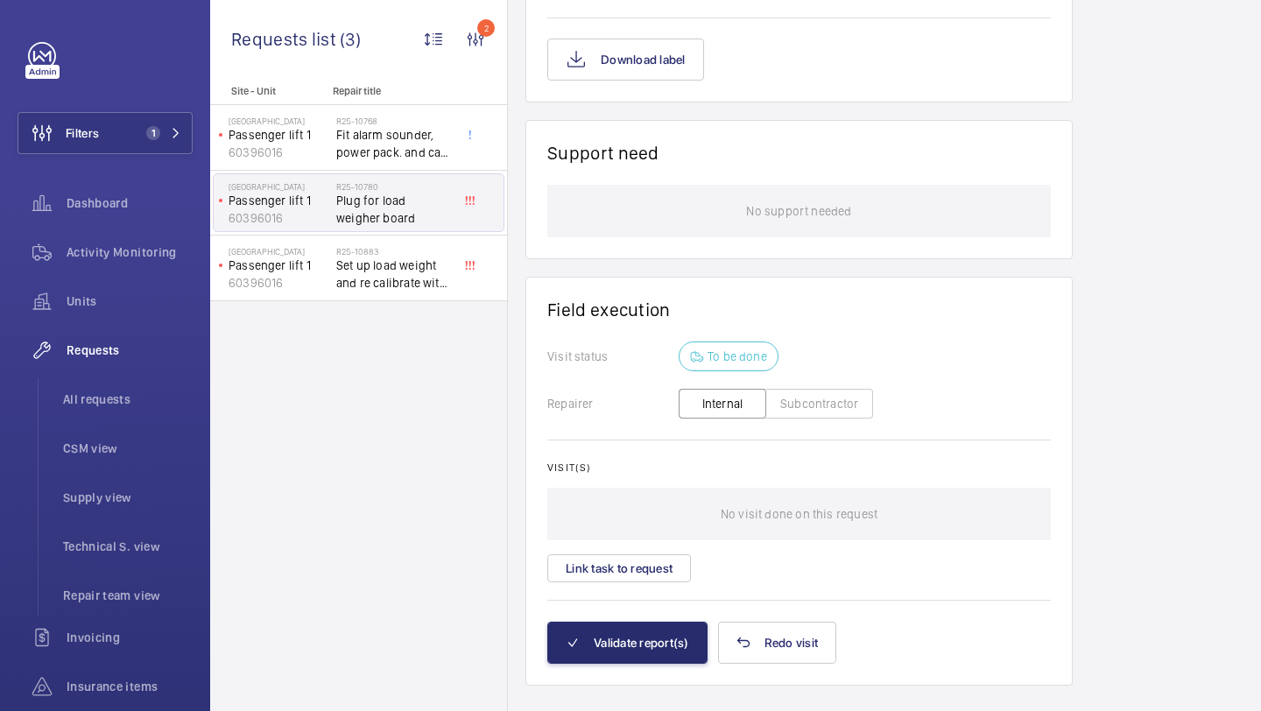
scroll to position [1267, 0]
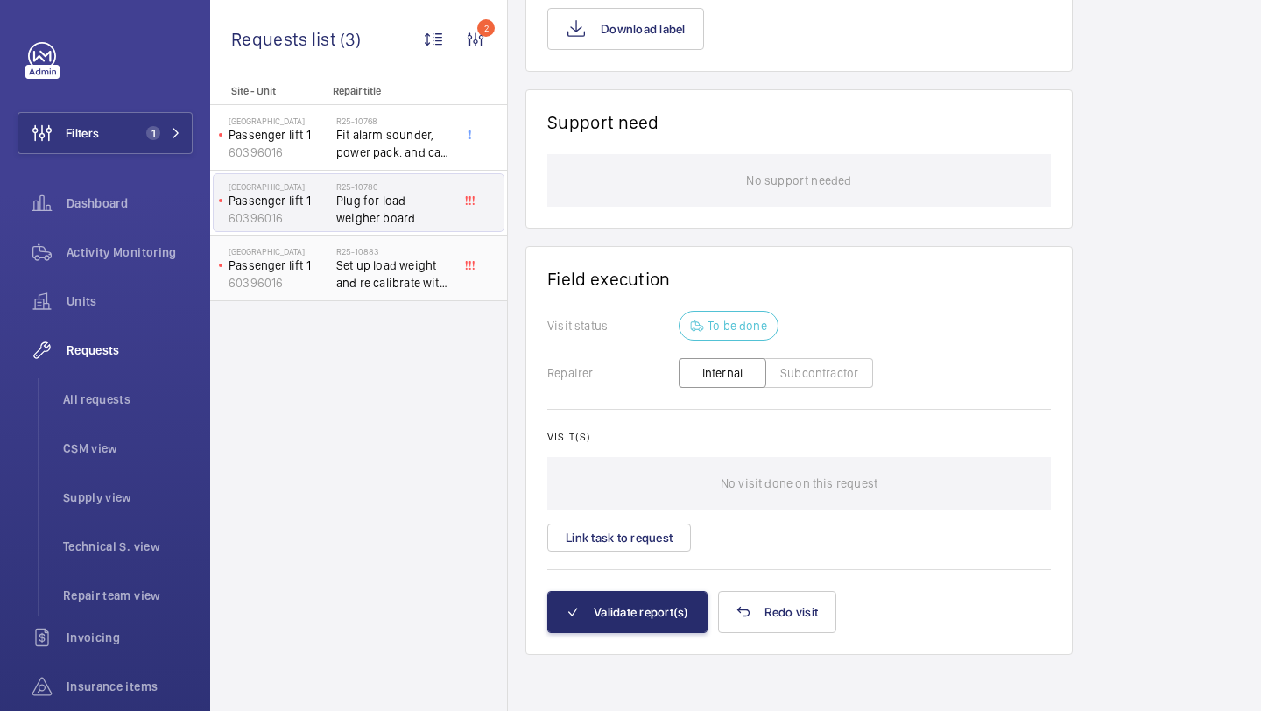
click at [447, 260] on span "Set up load weight and re calibrate with test weights" at bounding box center [394, 274] width 116 height 35
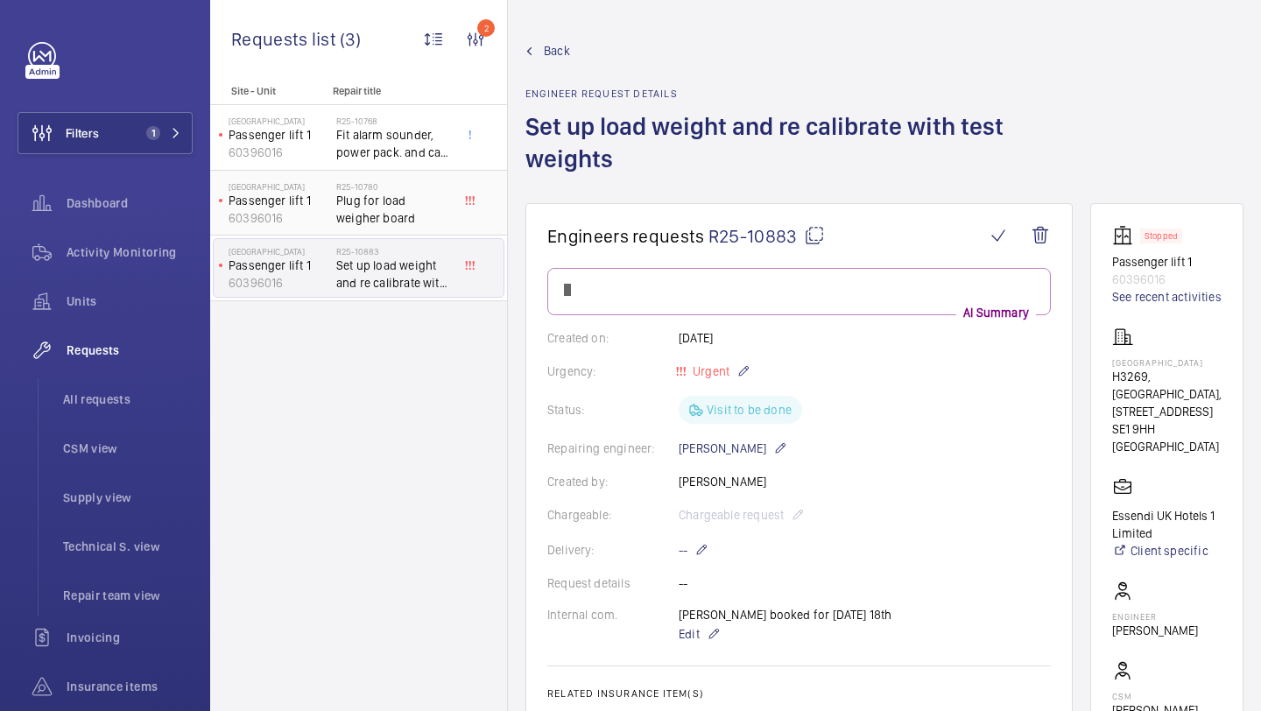
click at [404, 185] on h2 "R25-10780" at bounding box center [394, 186] width 116 height 11
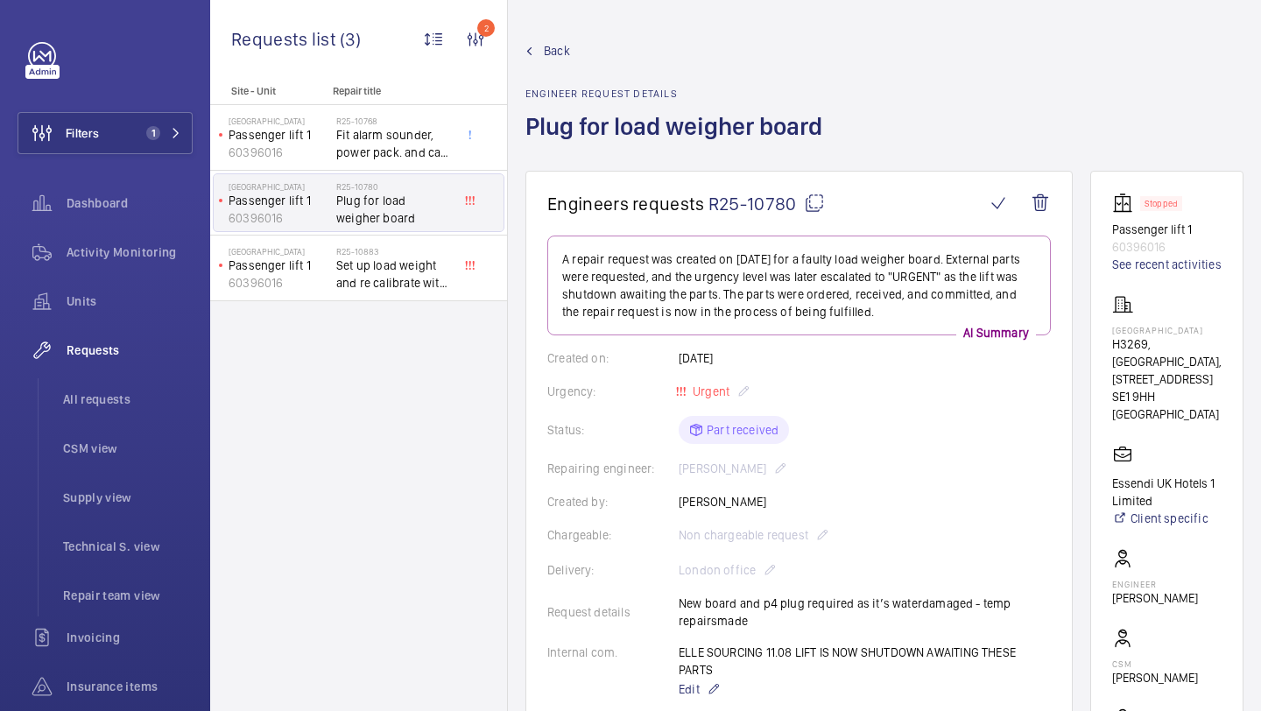
click at [407, 313] on div "Site - Unit Repair title [GEOGRAPHIC_DATA] [GEOGRAPHIC_DATA] lift 1 60396016 R2…" at bounding box center [358, 398] width 297 height 626
click at [399, 281] on span "Set up load weight and re calibrate with test weights" at bounding box center [394, 274] width 116 height 35
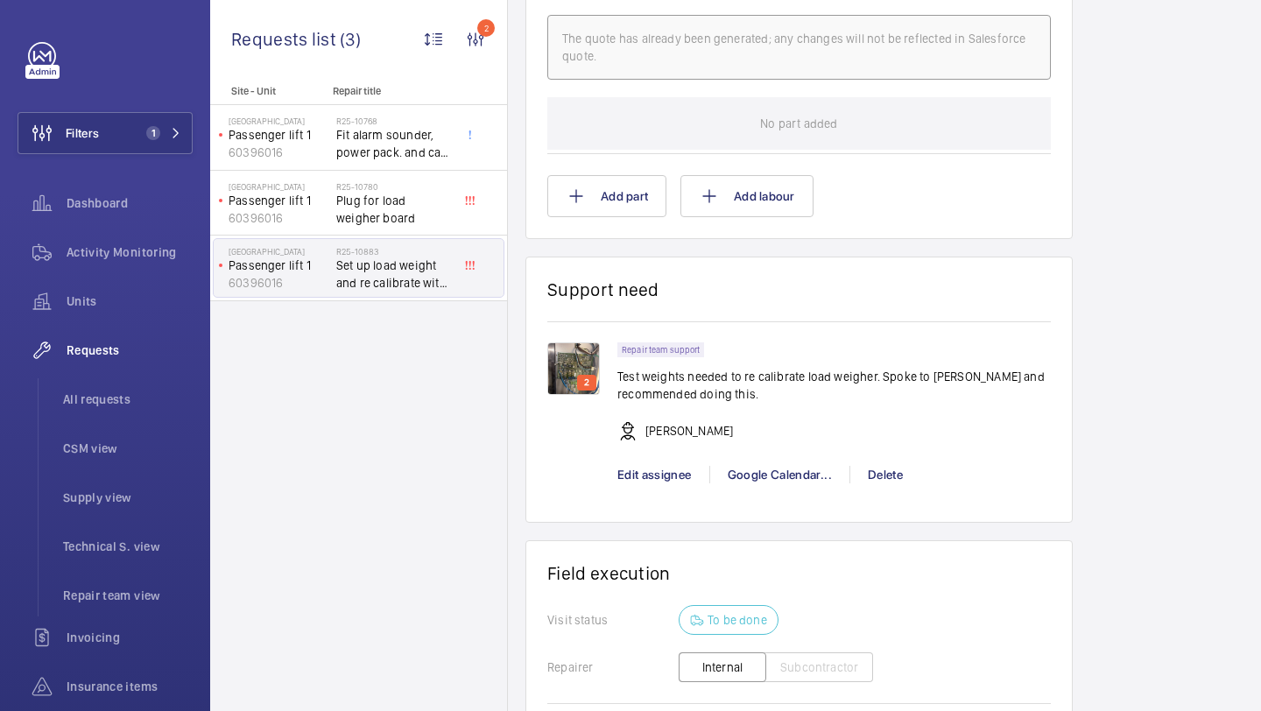
scroll to position [1176, 0]
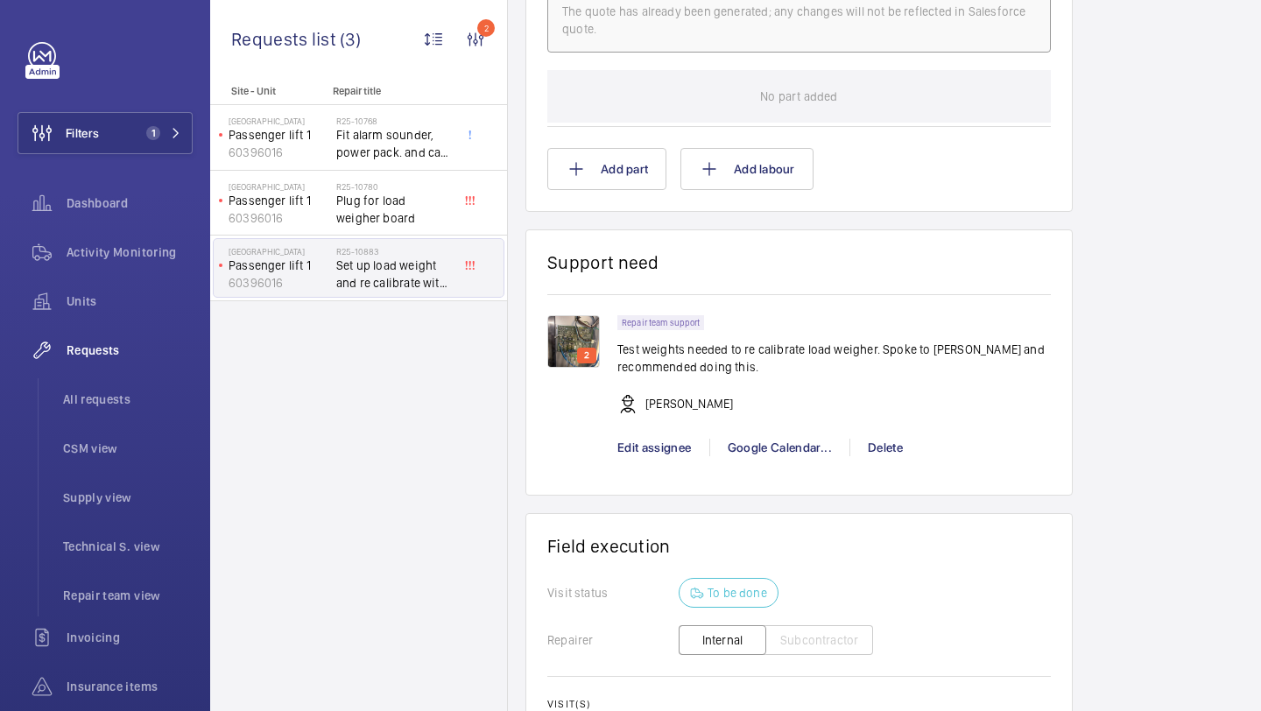
click at [575, 355] on img at bounding box center [573, 341] width 53 height 53
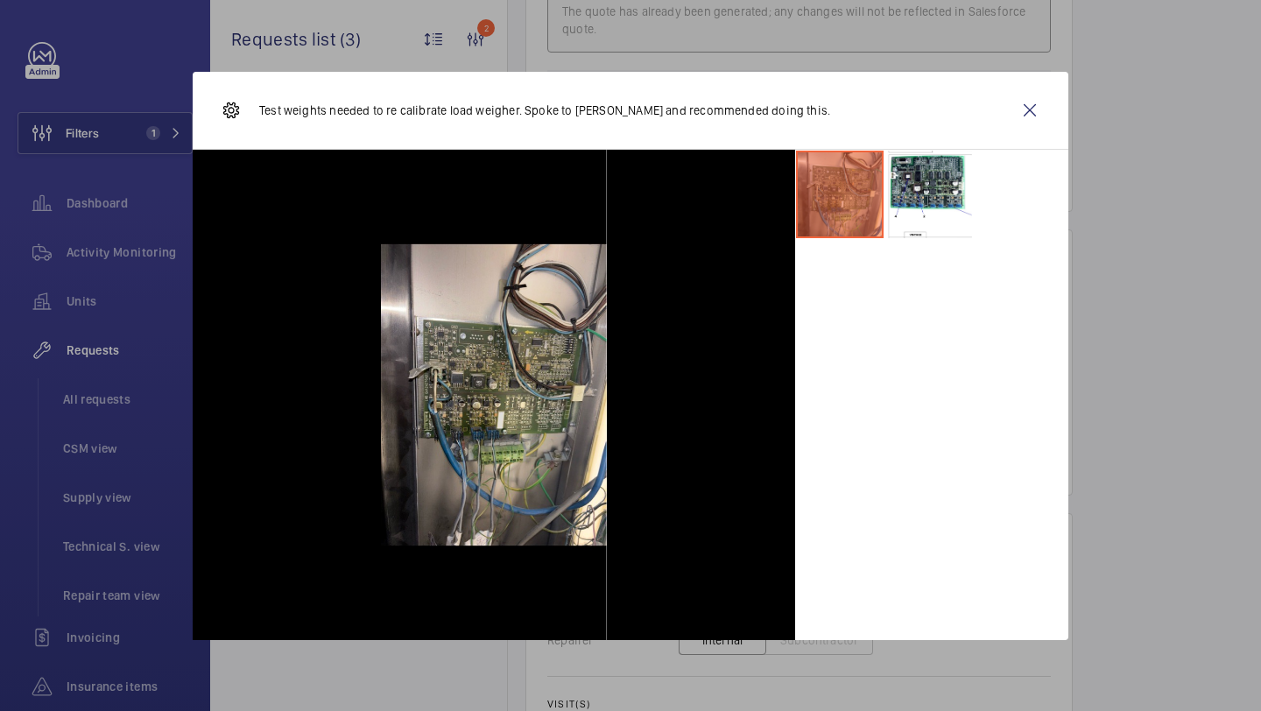
click at [999, 105] on div "Test weights needed to re calibrate load weigher. Spoke to [PERSON_NAME] and re…" at bounding box center [630, 111] width 875 height 78
click at [1030, 105] on wm-front-icon-button at bounding box center [1030, 110] width 42 height 42
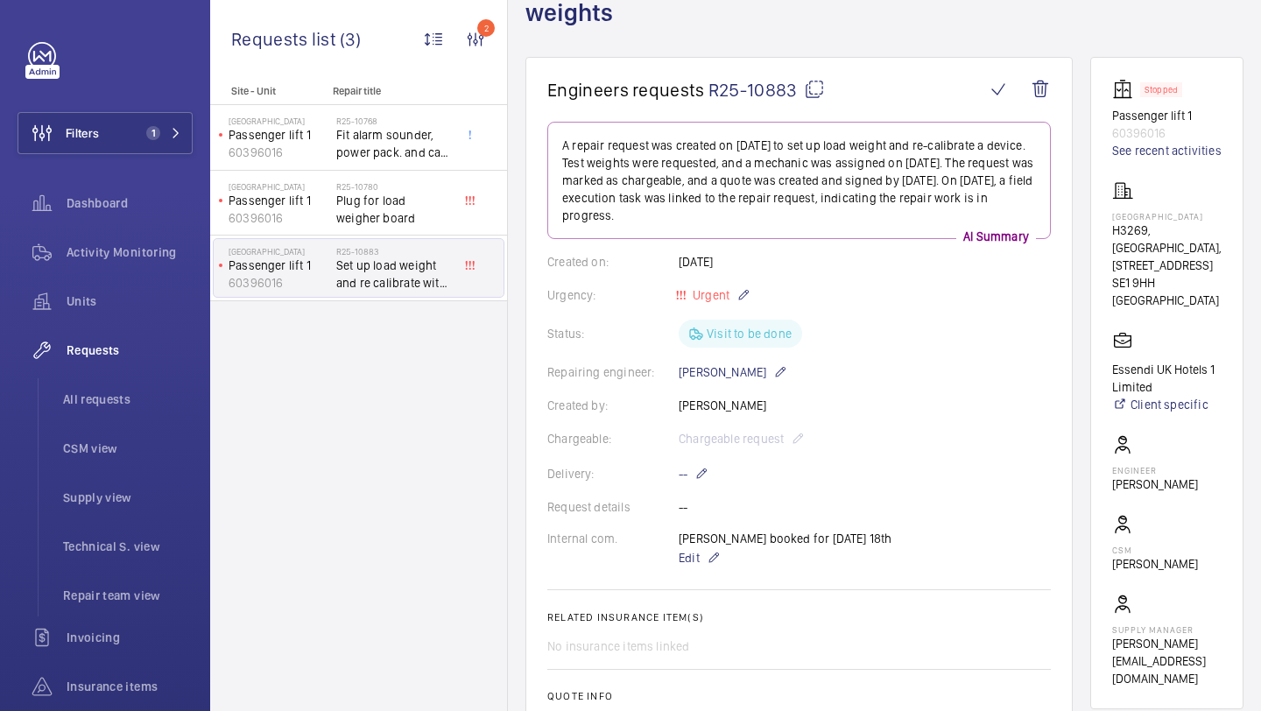
scroll to position [0, 0]
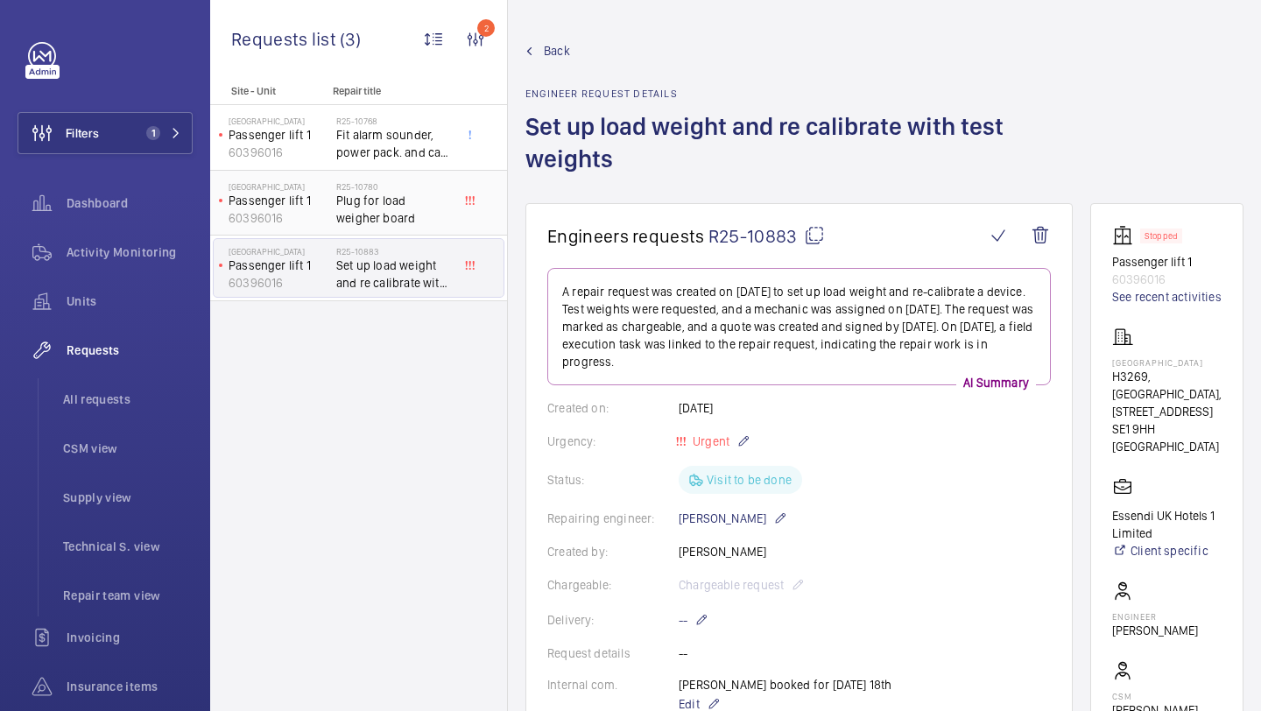
click at [347, 223] on span "Plug for load weigher board" at bounding box center [394, 209] width 116 height 35
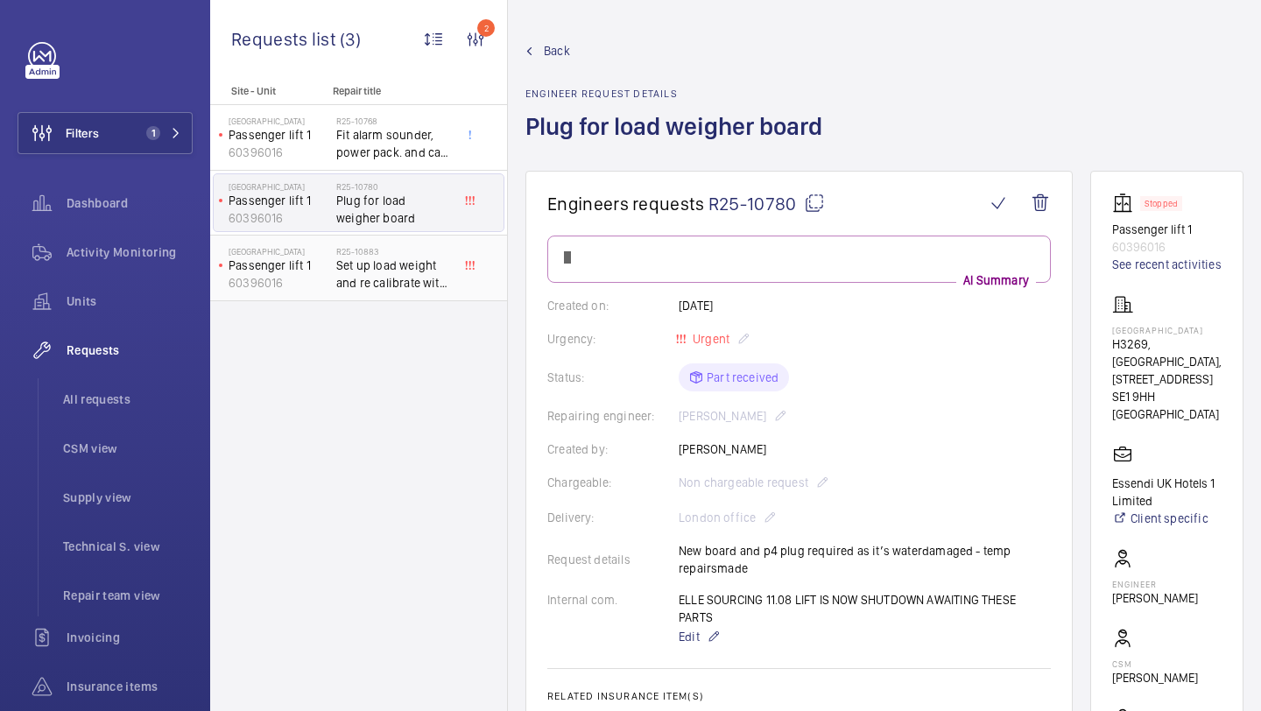
click at [390, 260] on span "Set up load weight and re calibrate with test weights" at bounding box center [394, 274] width 116 height 35
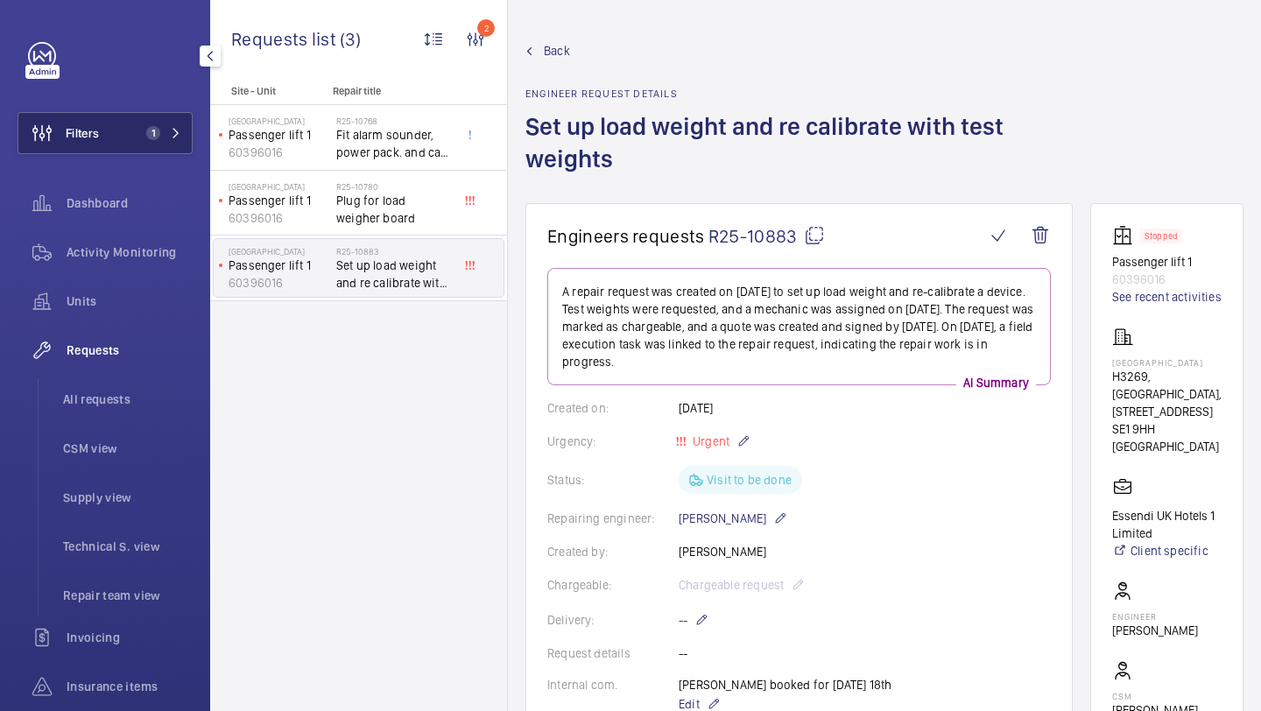
click at [158, 133] on span "1" at bounding box center [153, 133] width 14 height 14
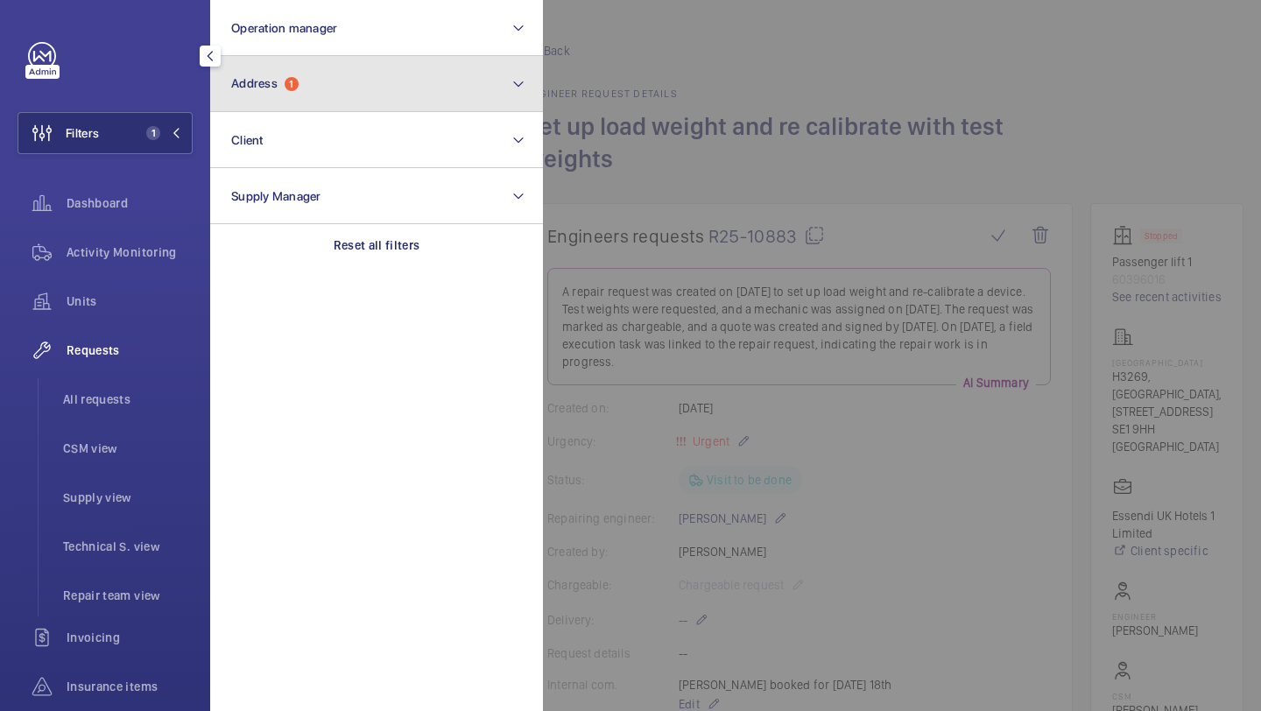
click at [292, 78] on span "1" at bounding box center [292, 84] width 14 height 14
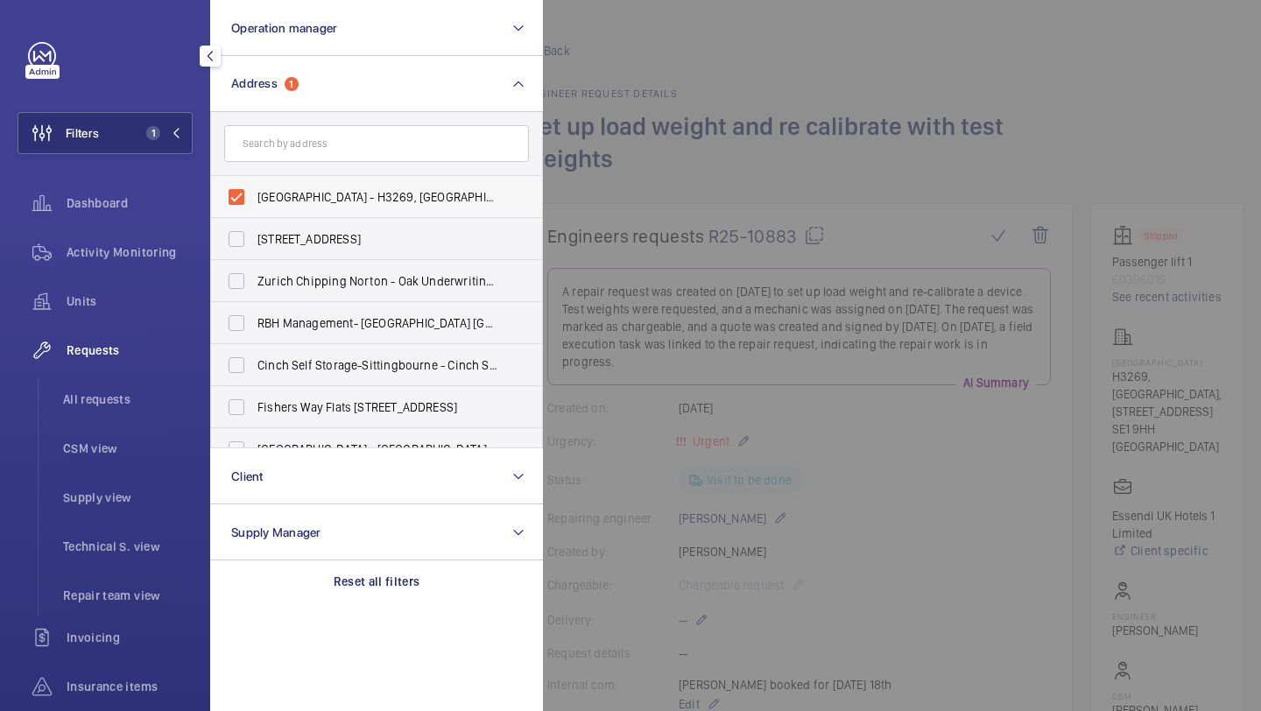
click at [287, 192] on span "[GEOGRAPHIC_DATA] - H3269, [GEOGRAPHIC_DATA], [STREET_ADDRESS]" at bounding box center [377, 197] width 241 height 18
click at [254, 192] on input "[GEOGRAPHIC_DATA] - H3269, [GEOGRAPHIC_DATA], [STREET_ADDRESS]" at bounding box center [236, 196] width 35 height 35
checkbox input "false"
click at [304, 150] on input "text" at bounding box center [376, 143] width 305 height 37
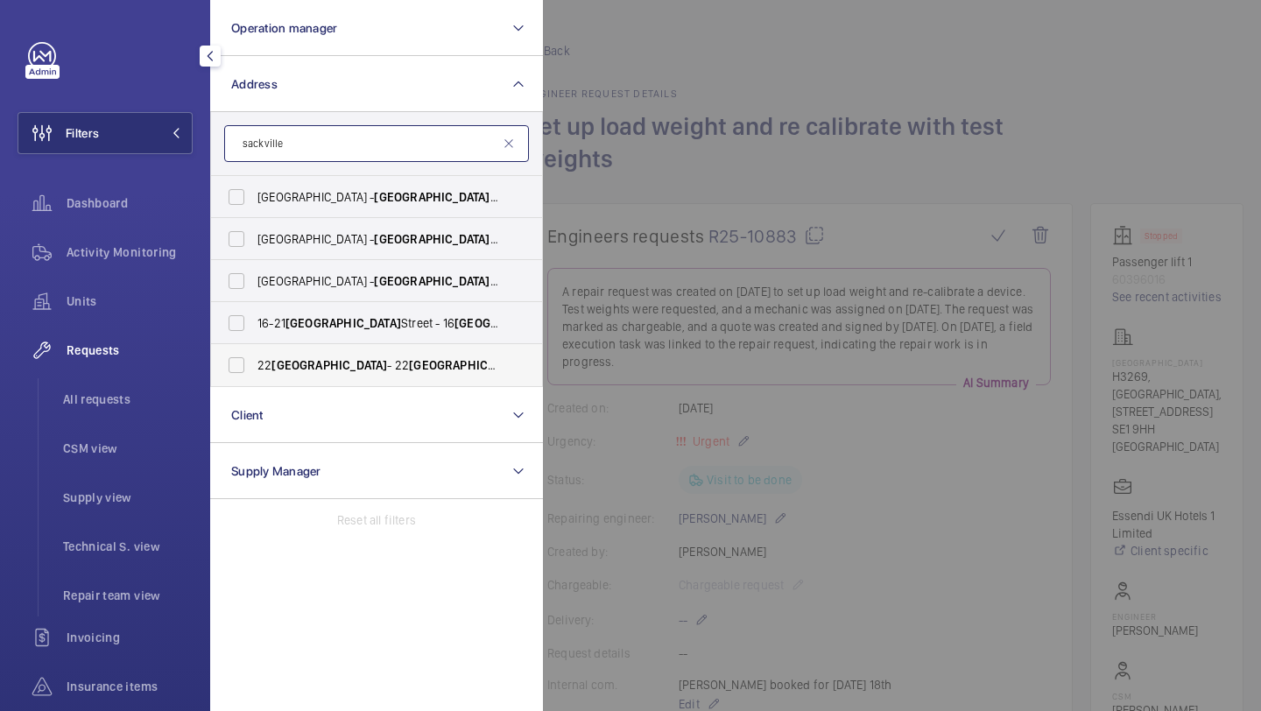
type input "sackville"
click at [310, 358] on span "[GEOGRAPHIC_DATA]" at bounding box center [329, 365] width 116 height 14
click at [254, 358] on input "22 [GEOGRAPHIC_DATA] - [STREET_ADDRESS]" at bounding box center [236, 365] width 35 height 35
checkbox input "true"
click at [666, 239] on div at bounding box center [1173, 355] width 1261 height 711
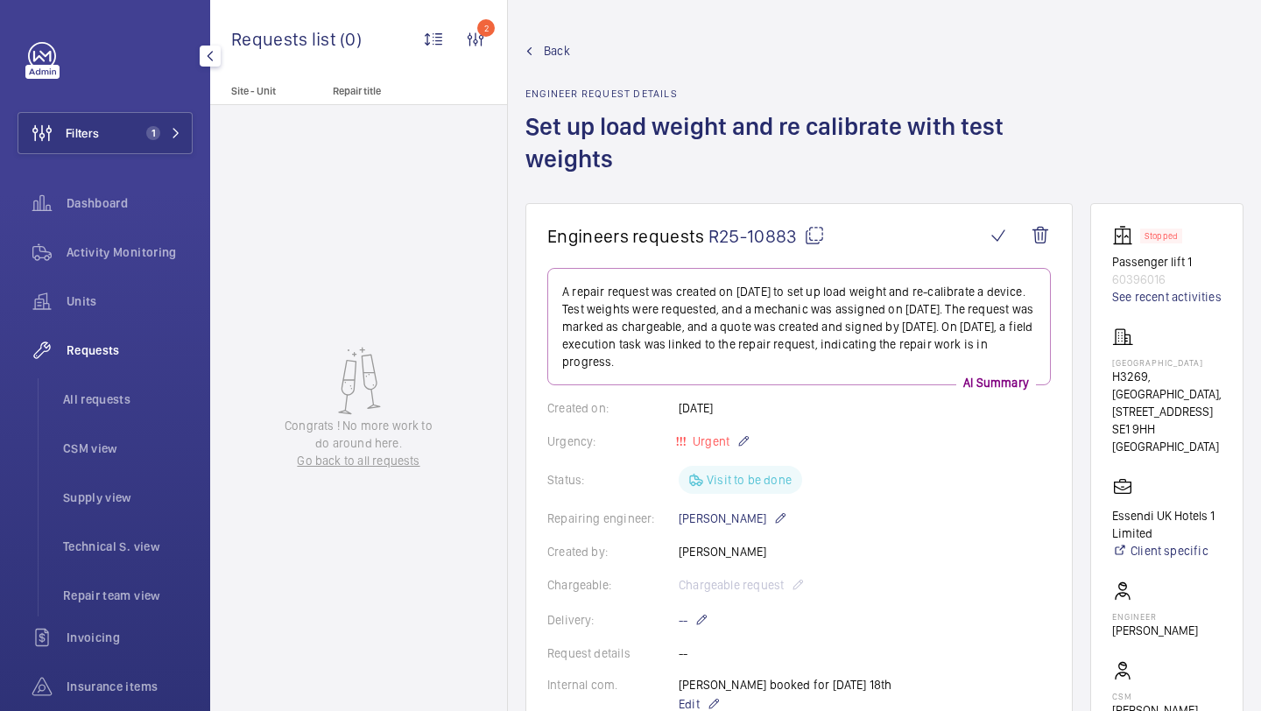
click at [108, 110] on div "Filters 1 Dashboard Activity Monitoring Units Requests All requests CSM view Su…" at bounding box center [105, 451] width 175 height 819
click at [126, 119] on button "Filters 1" at bounding box center [105, 133] width 175 height 42
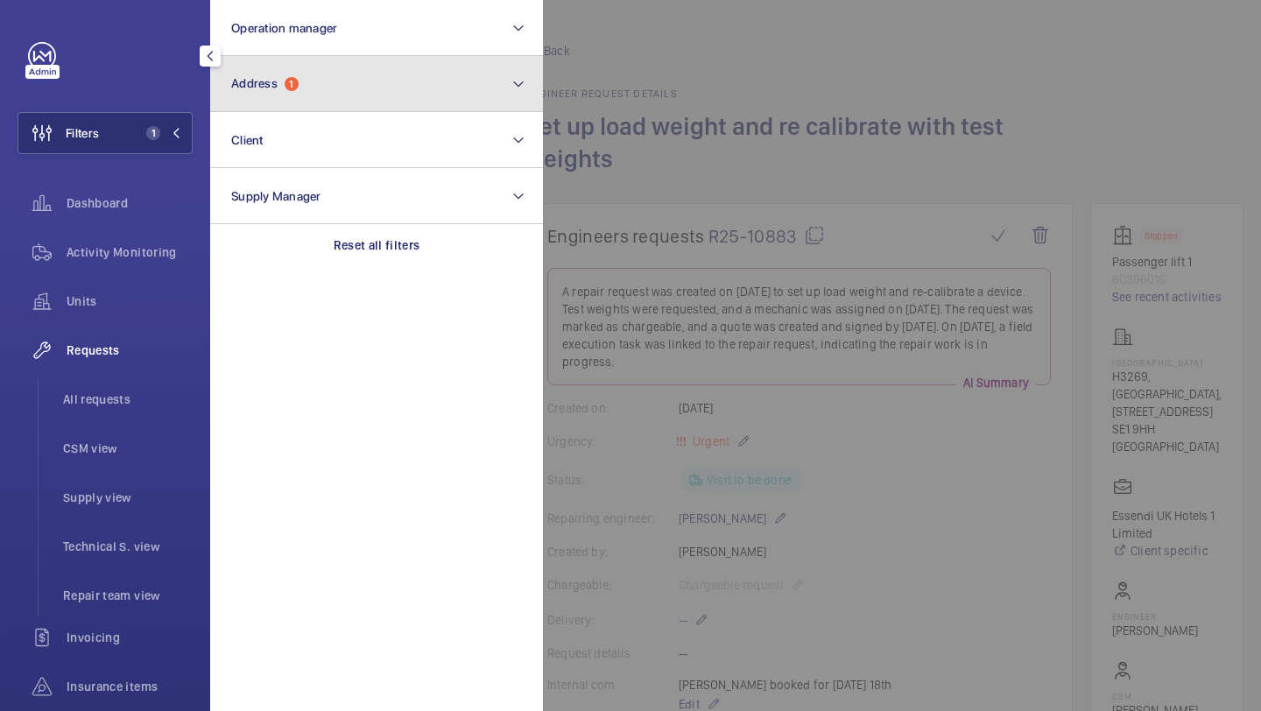
click at [262, 74] on button "Address 1" at bounding box center [376, 84] width 333 height 56
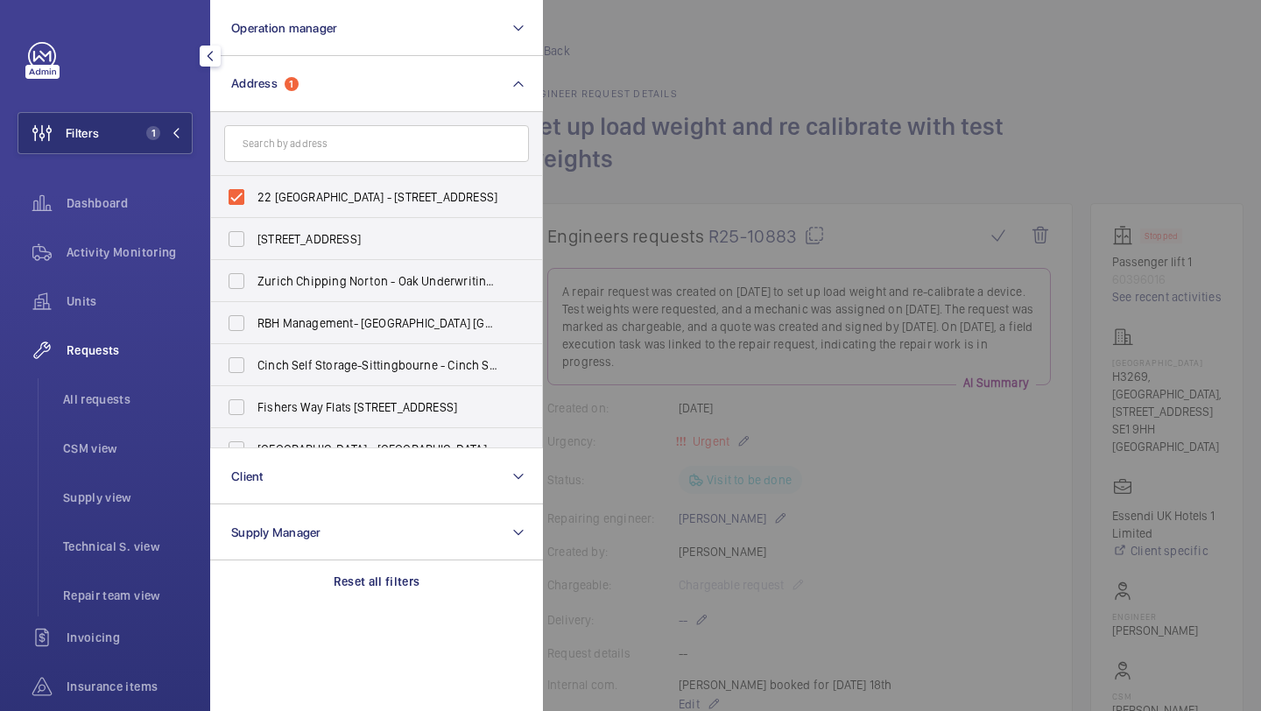
click at [669, 221] on div at bounding box center [1173, 355] width 1261 height 711
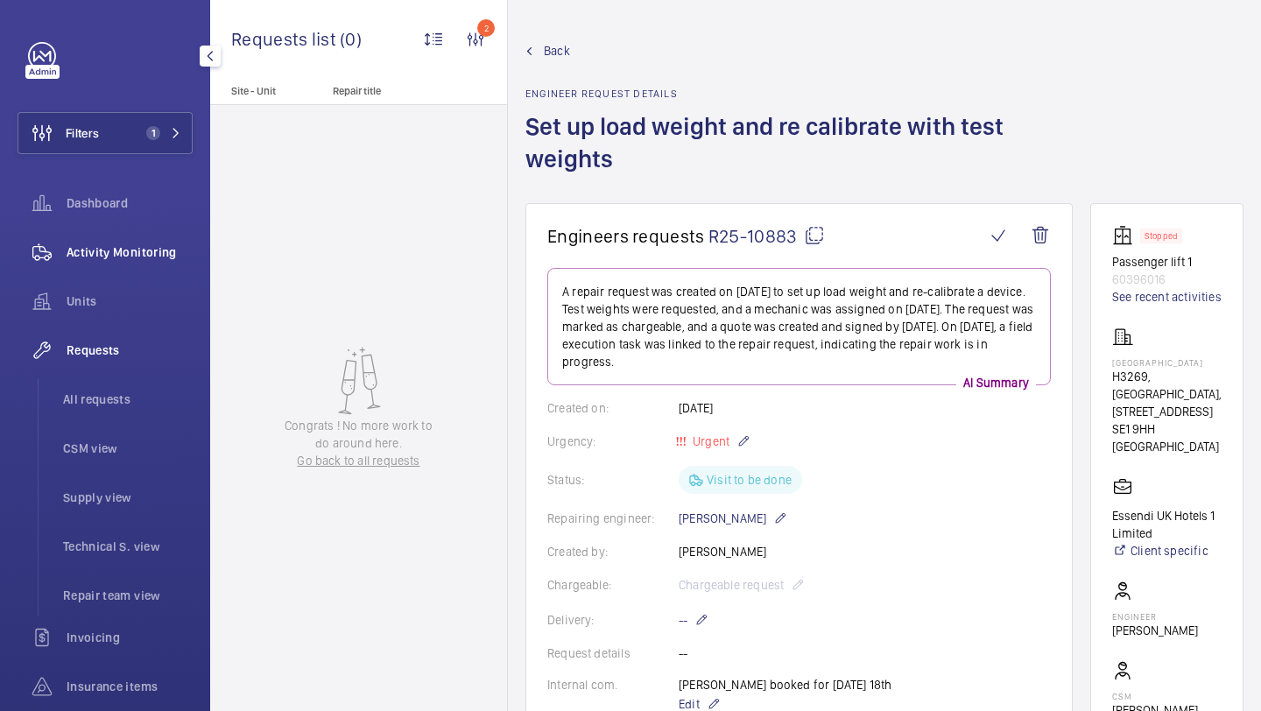
click at [179, 259] on span "Activity Monitoring" at bounding box center [130, 252] width 126 height 18
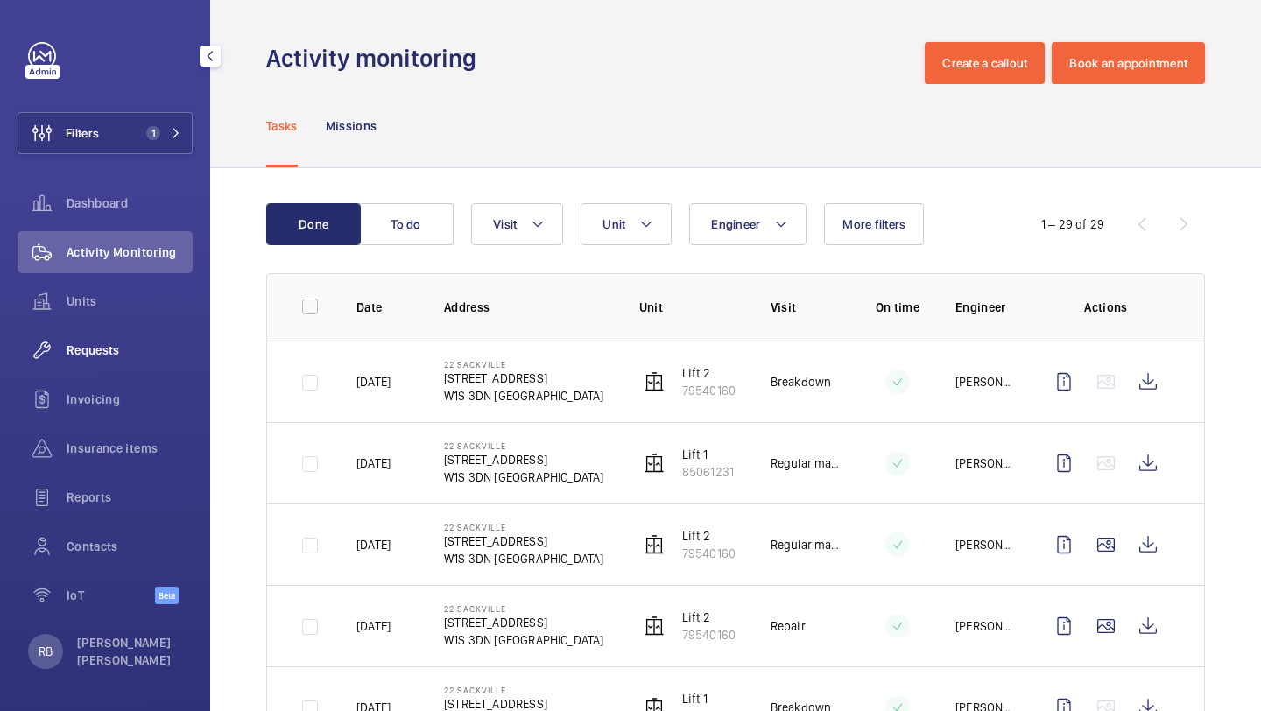
click at [109, 341] on div "Requests" at bounding box center [105, 350] width 175 height 42
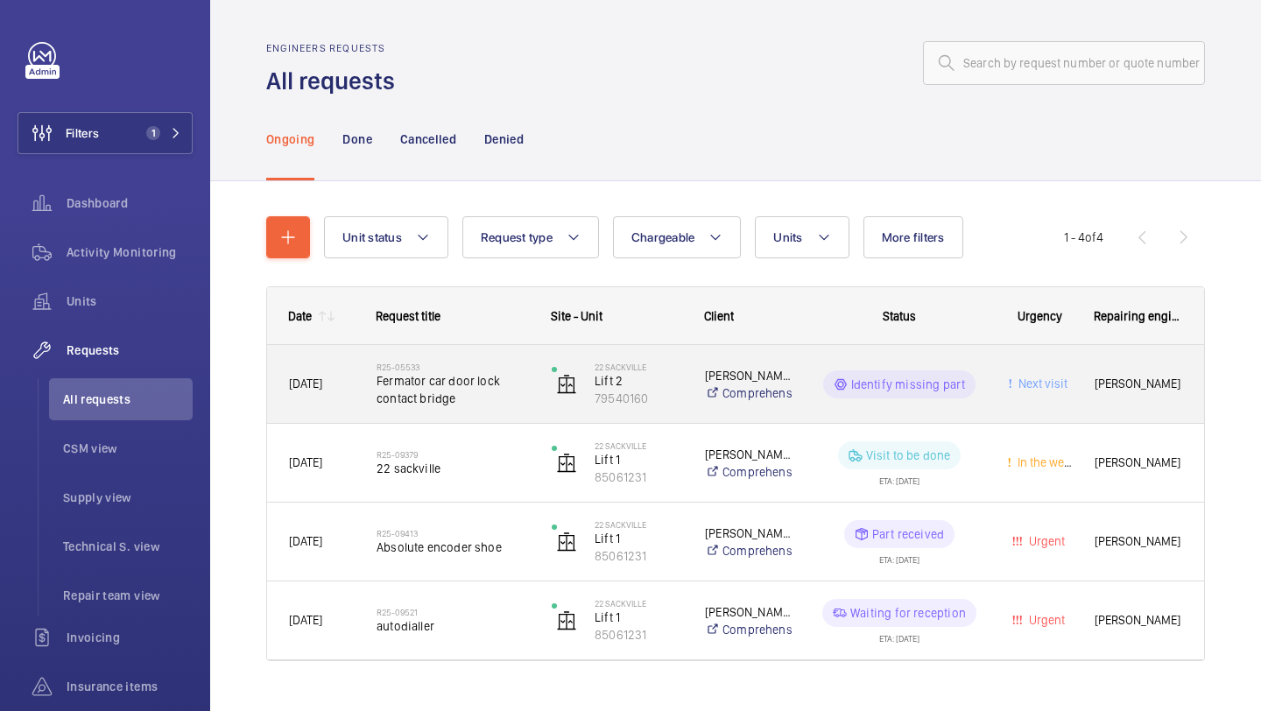
click at [495, 394] on span "Fermator car door lock contact bridge" at bounding box center [452, 389] width 152 height 35
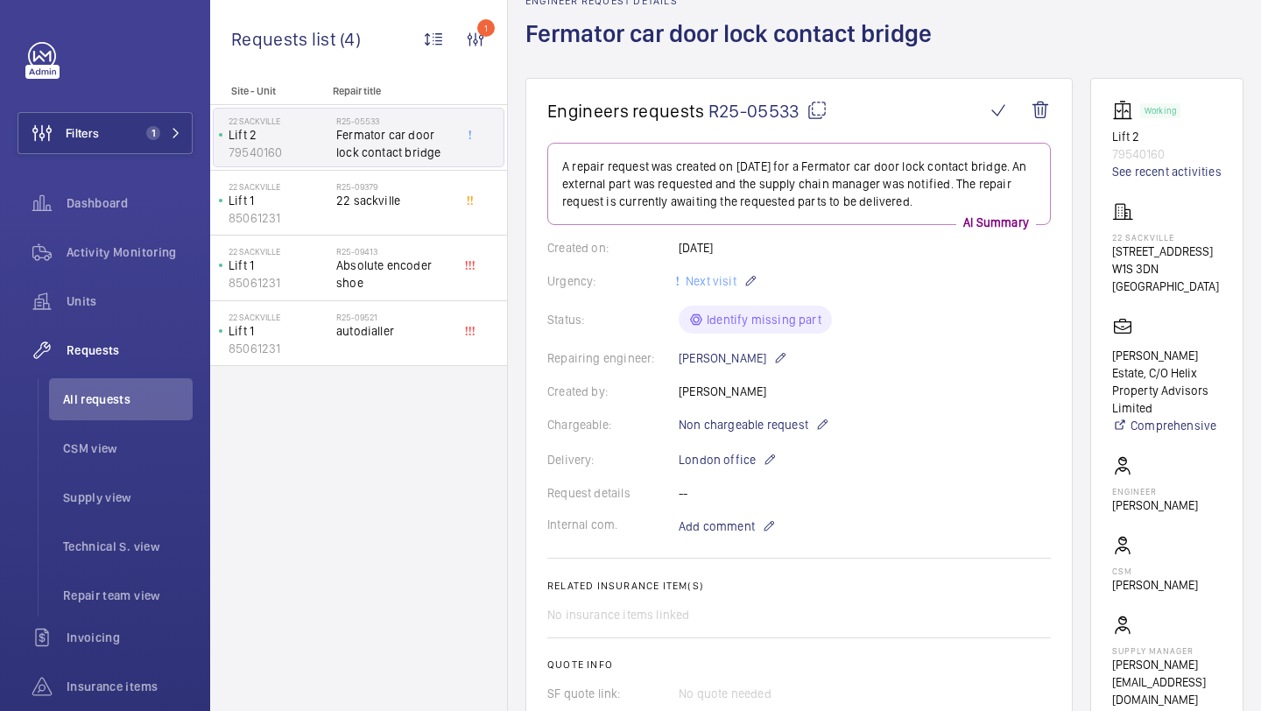
scroll to position [96, 0]
